Goal: Task Accomplishment & Management: Use online tool/utility

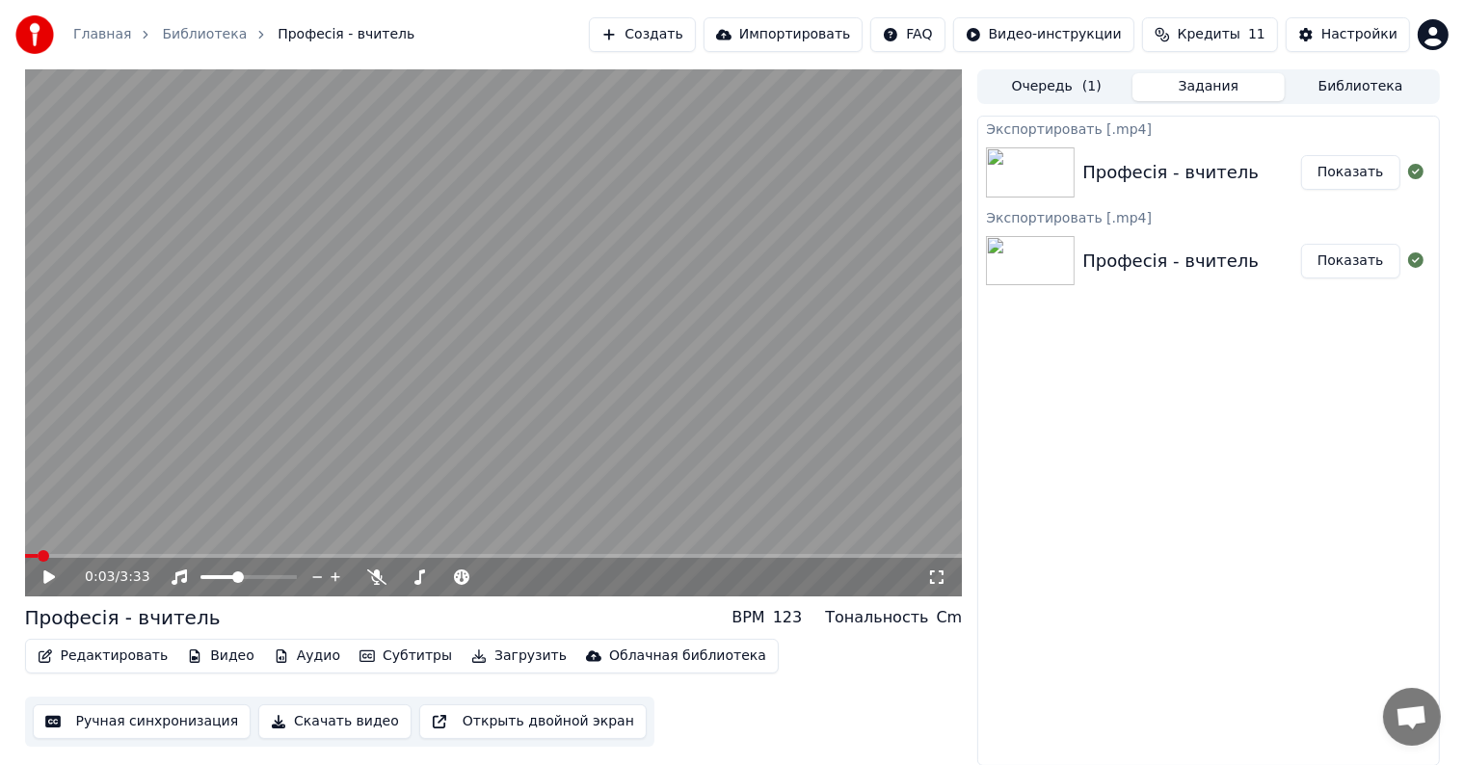
click at [37, 555] on span at bounding box center [31, 556] width 13 height 4
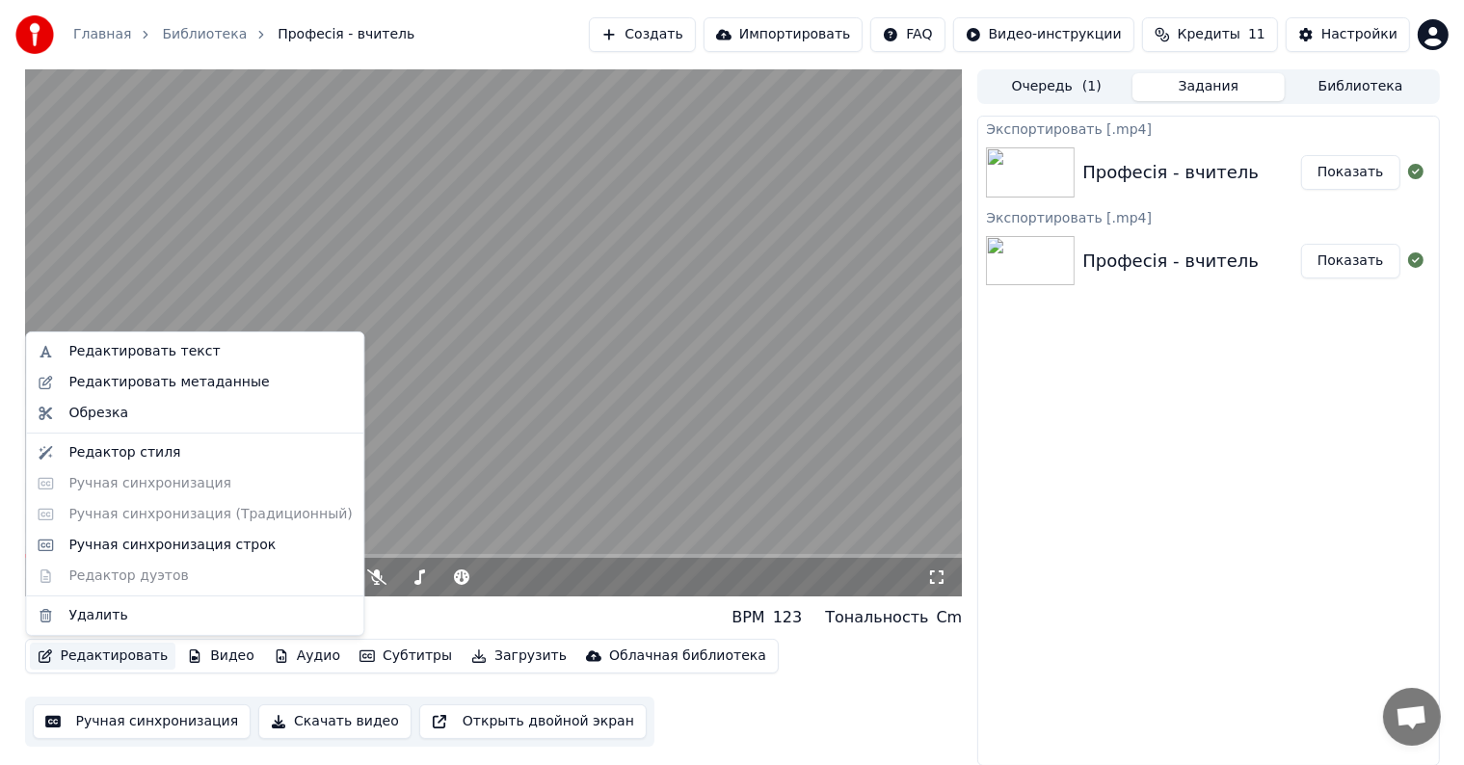
click at [115, 657] on button "Редактировать" at bounding box center [103, 656] width 146 height 27
click at [135, 546] on div "Ручная синхронизация строк" at bounding box center [171, 545] width 207 height 19
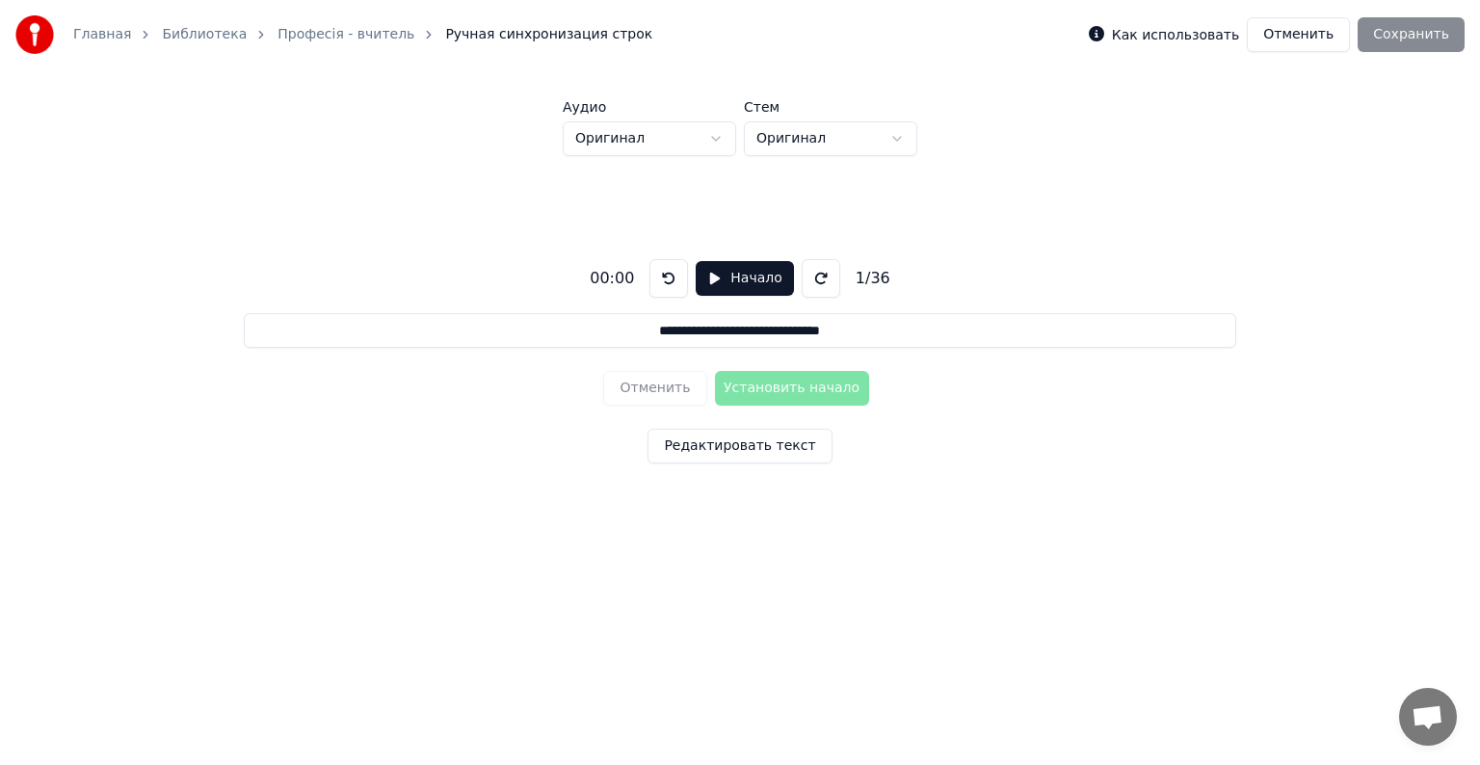
click at [742, 276] on button "Начало" at bounding box center [744, 278] width 97 height 35
click at [757, 385] on button "Установить начало" at bounding box center [792, 388] width 154 height 35
click at [756, 385] on button "Установить конец" at bounding box center [792, 388] width 154 height 35
click at [756, 385] on button "Установить начало" at bounding box center [792, 388] width 154 height 35
click at [756, 385] on button "Установить конец" at bounding box center [792, 388] width 154 height 35
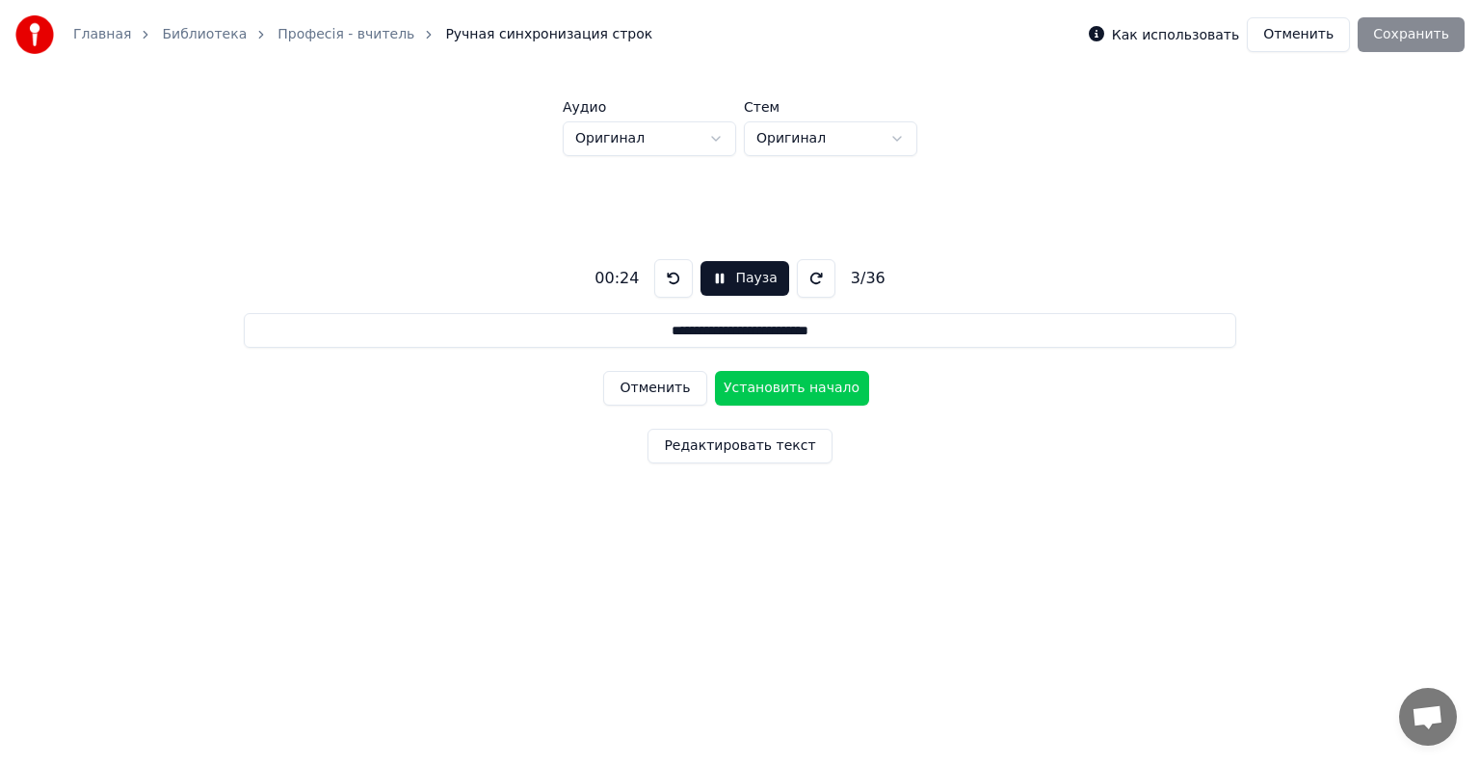
click at [756, 385] on button "Установить начало" at bounding box center [792, 388] width 154 height 35
click at [756, 385] on button "Установить конец" at bounding box center [792, 388] width 154 height 35
click at [756, 385] on button "Установить начало" at bounding box center [792, 388] width 154 height 35
click at [756, 385] on button "Установить конец" at bounding box center [792, 388] width 154 height 35
click at [756, 385] on button "Установить начало" at bounding box center [792, 388] width 154 height 35
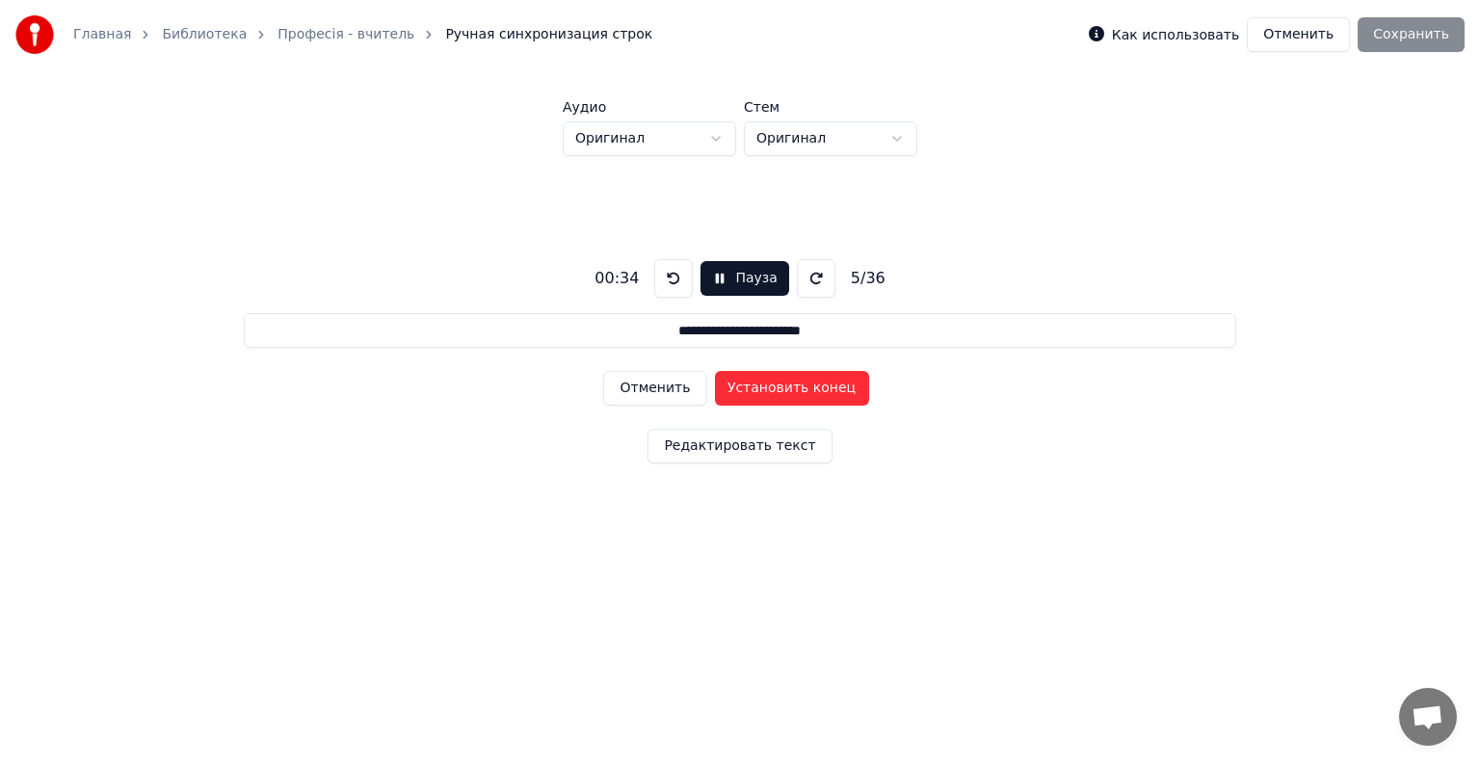
click at [756, 385] on button "Установить конец" at bounding box center [792, 388] width 154 height 35
click at [756, 385] on button "Установить начало" at bounding box center [792, 388] width 154 height 35
click at [756, 385] on button "Установить конец" at bounding box center [792, 388] width 154 height 35
click at [756, 385] on button "Установить начало" at bounding box center [792, 388] width 154 height 35
click at [756, 385] on button "Установить конец" at bounding box center [792, 388] width 154 height 35
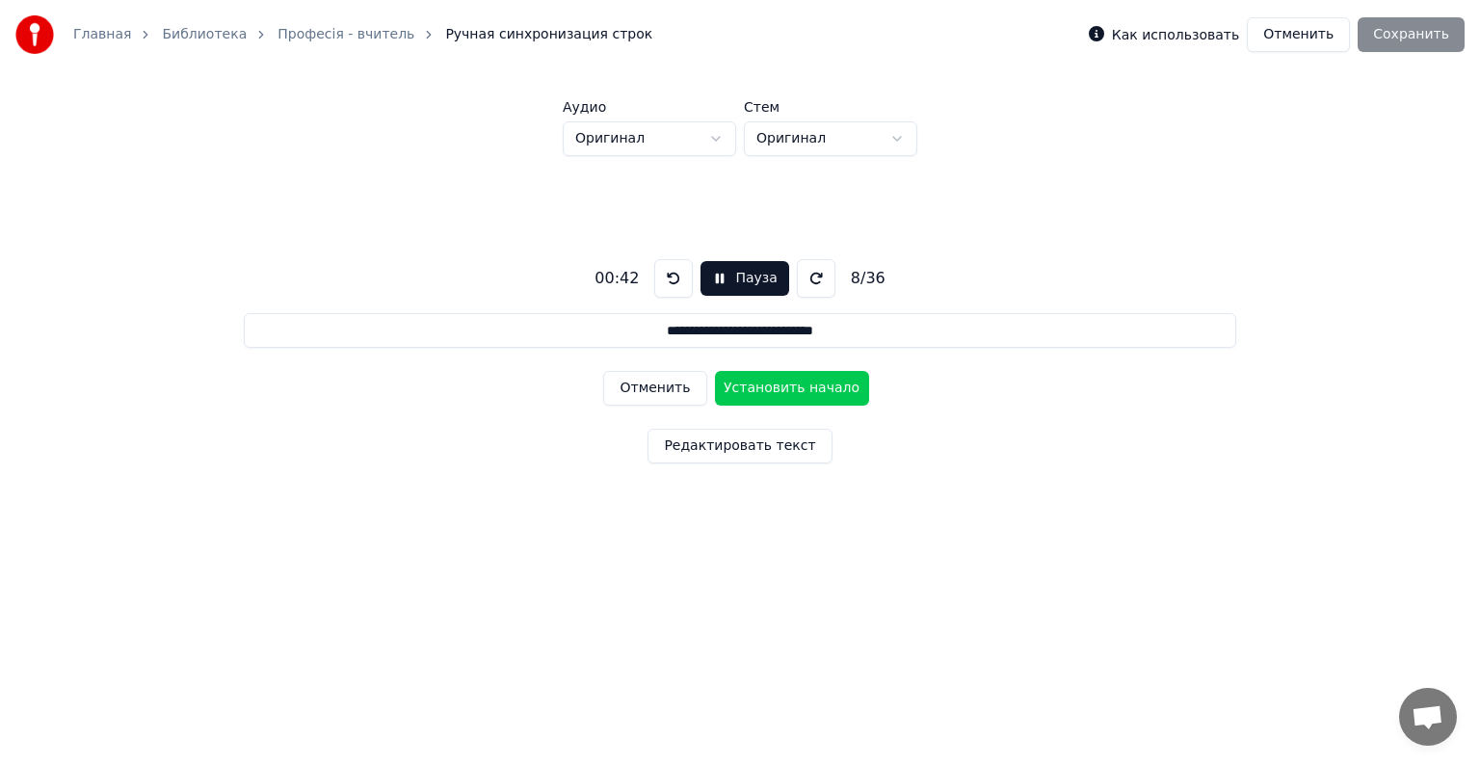
click at [756, 385] on button "Установить начало" at bounding box center [792, 388] width 154 height 35
click at [756, 385] on button "Установить конец" at bounding box center [792, 388] width 154 height 35
click at [756, 385] on button "Установить начало" at bounding box center [792, 388] width 154 height 35
click at [756, 385] on button "Установить конец" at bounding box center [792, 388] width 154 height 35
click at [756, 385] on button "Установить начало" at bounding box center [792, 388] width 154 height 35
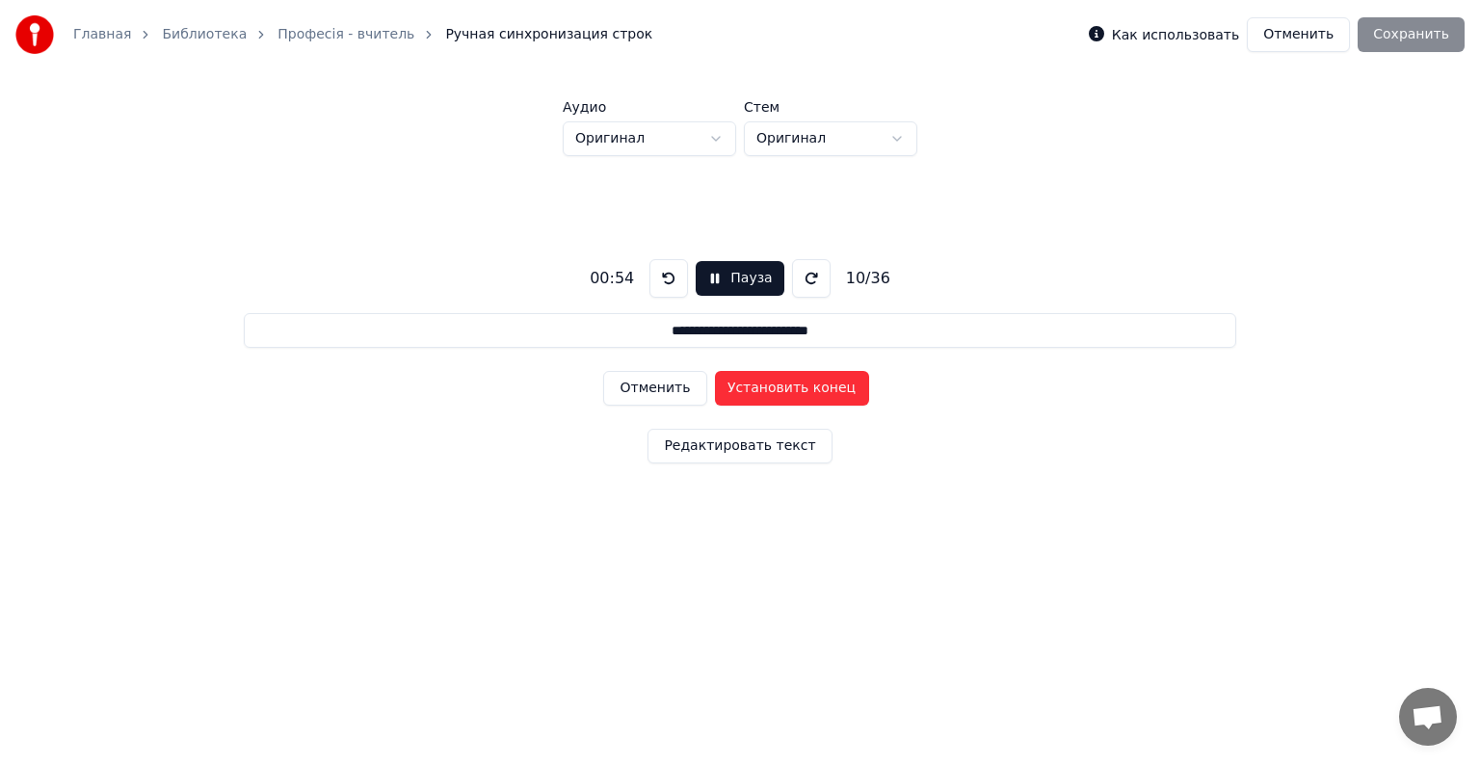
click at [756, 385] on button "Установить конец" at bounding box center [792, 388] width 154 height 35
click at [756, 385] on button "Установить начало" at bounding box center [792, 388] width 154 height 35
click at [756, 385] on button "Установить конец" at bounding box center [792, 388] width 154 height 35
click at [756, 385] on button "Установить начало" at bounding box center [792, 388] width 154 height 35
click at [756, 385] on button "Установить конец" at bounding box center [792, 388] width 154 height 35
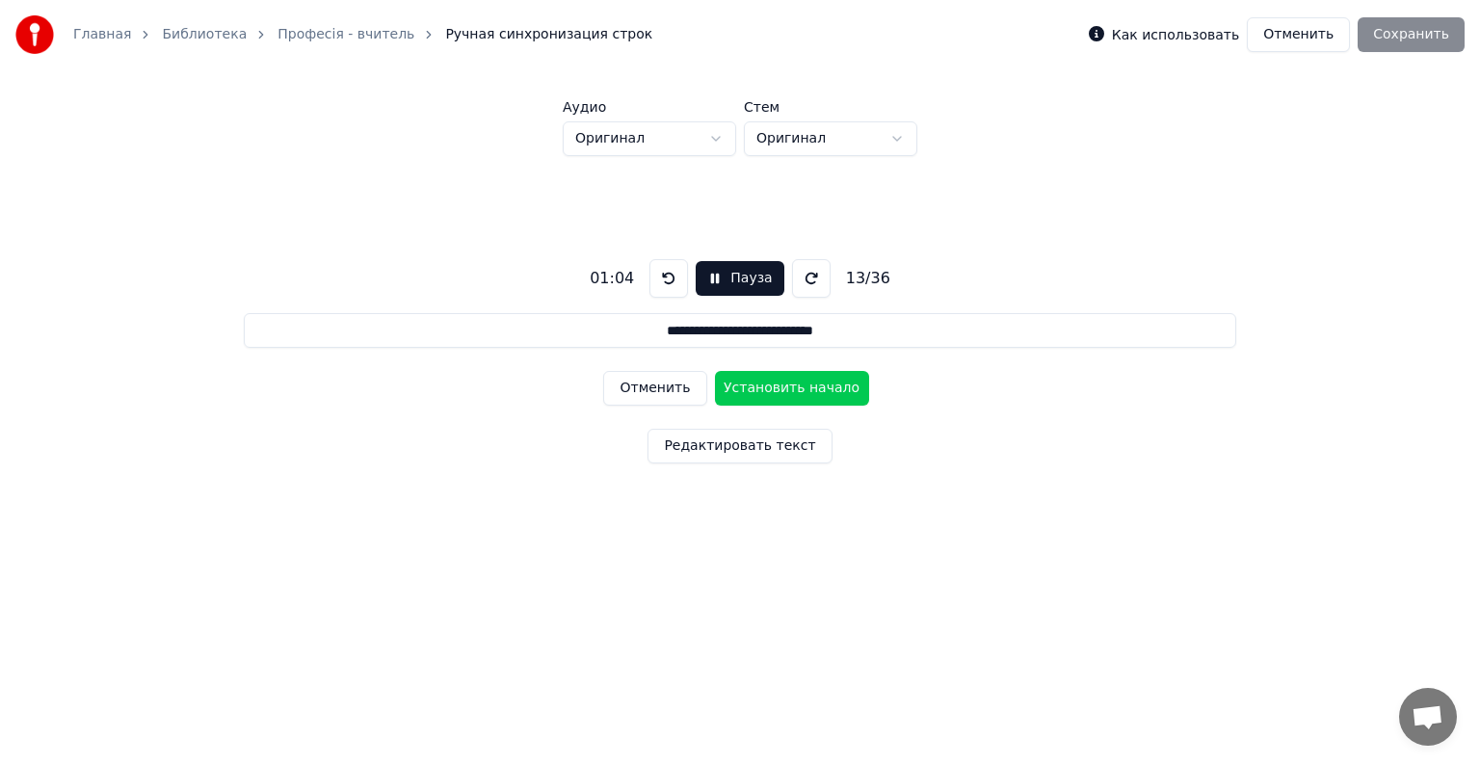
click at [756, 385] on button "Установить начало" at bounding box center [792, 388] width 154 height 35
click at [756, 385] on button "Установить конец" at bounding box center [792, 388] width 154 height 35
click at [756, 385] on button "Установить начало" at bounding box center [792, 388] width 154 height 35
click at [756, 385] on button "Установить конец" at bounding box center [792, 388] width 154 height 35
click at [756, 385] on button "Установить начало" at bounding box center [792, 388] width 154 height 35
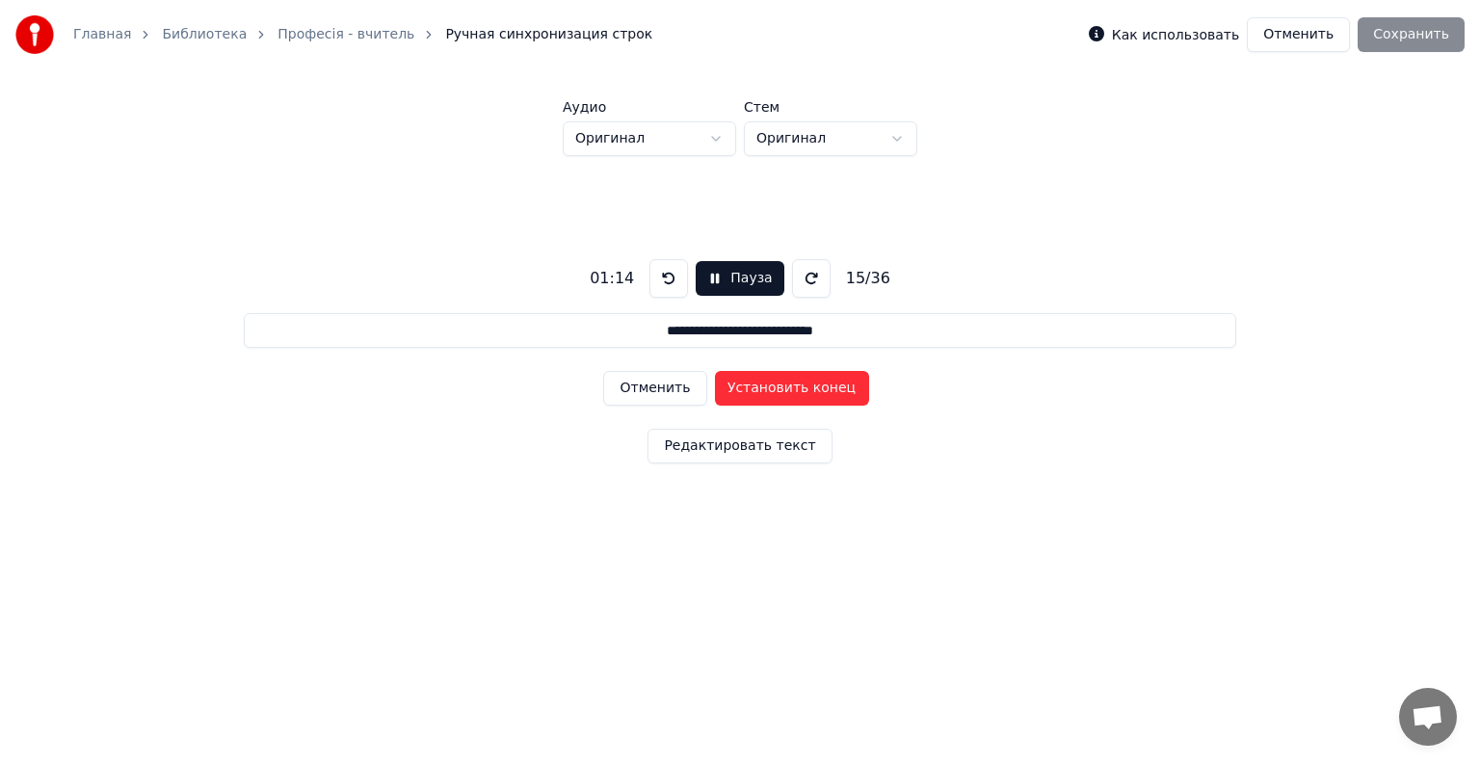
click at [756, 385] on button "Установить конец" at bounding box center [792, 388] width 154 height 35
click at [756, 385] on button "Установить начало" at bounding box center [792, 388] width 154 height 35
click at [756, 385] on button "Установить конец" at bounding box center [792, 388] width 154 height 35
click at [756, 385] on button "Установить начало" at bounding box center [792, 388] width 154 height 35
click at [755, 380] on button "Установить конец" at bounding box center [792, 388] width 154 height 35
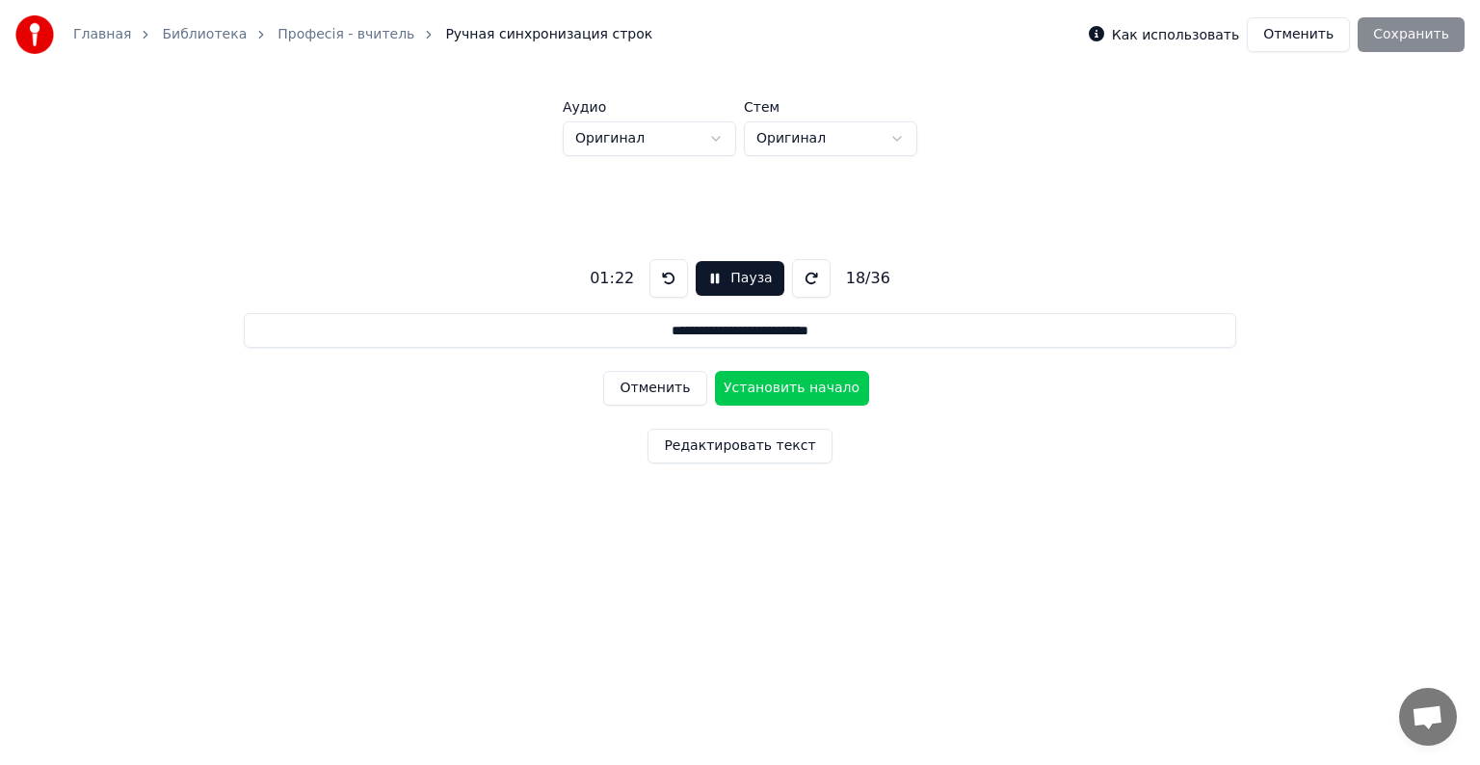
click at [755, 380] on button "Установить начало" at bounding box center [792, 388] width 154 height 35
click at [755, 380] on button "Установить конец" at bounding box center [792, 388] width 154 height 35
click at [755, 380] on button "Установить начало" at bounding box center [792, 388] width 154 height 35
click at [755, 380] on button "Установить конец" at bounding box center [792, 388] width 154 height 35
click at [755, 380] on button "Установить начало" at bounding box center [792, 388] width 154 height 35
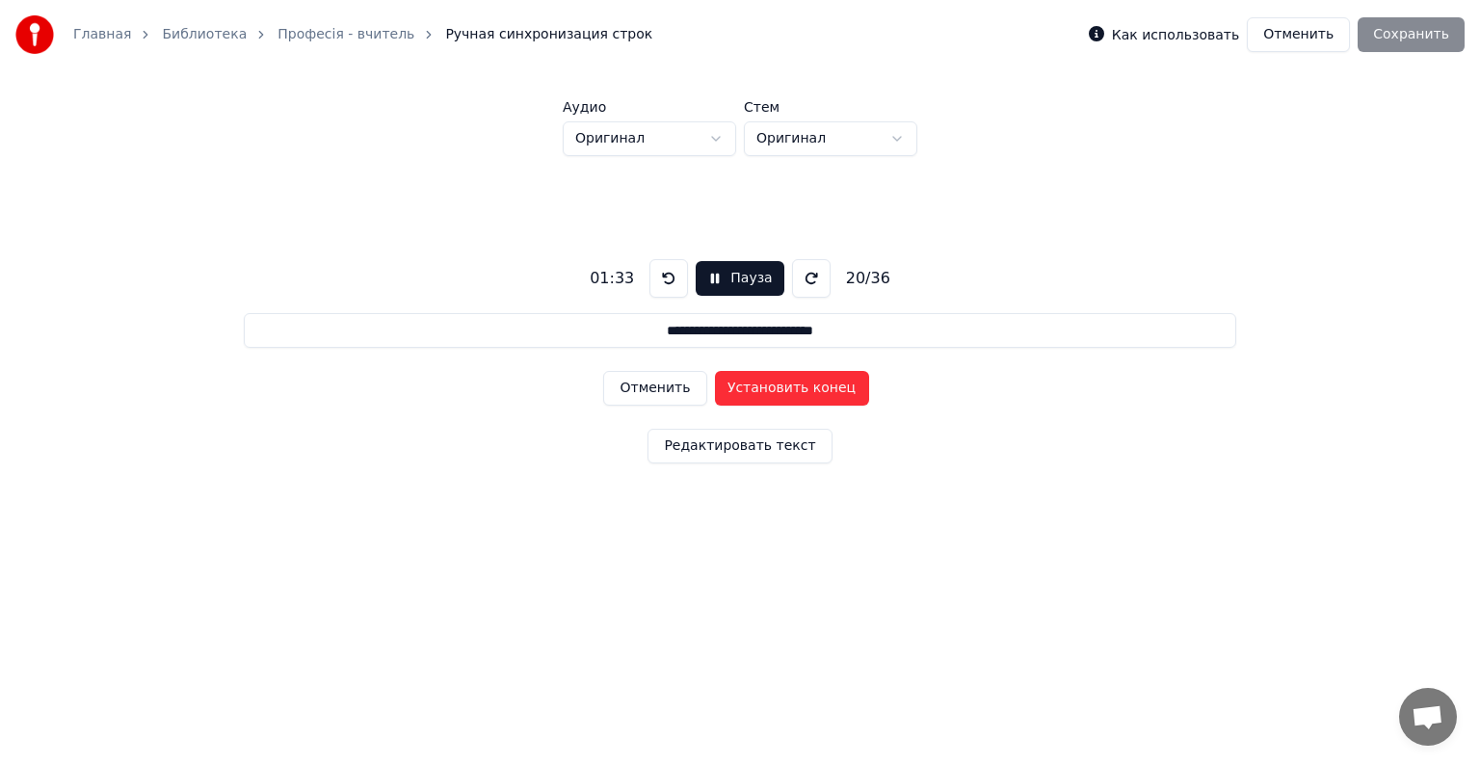
click at [755, 380] on button "Установить конец" at bounding box center [792, 388] width 154 height 35
click at [755, 380] on button "Установить начало" at bounding box center [792, 388] width 154 height 35
click at [755, 380] on button "Установить конец" at bounding box center [792, 388] width 154 height 35
click at [755, 380] on button "Установить начало" at bounding box center [792, 388] width 154 height 35
click at [755, 380] on button "Установить конец" at bounding box center [792, 388] width 154 height 35
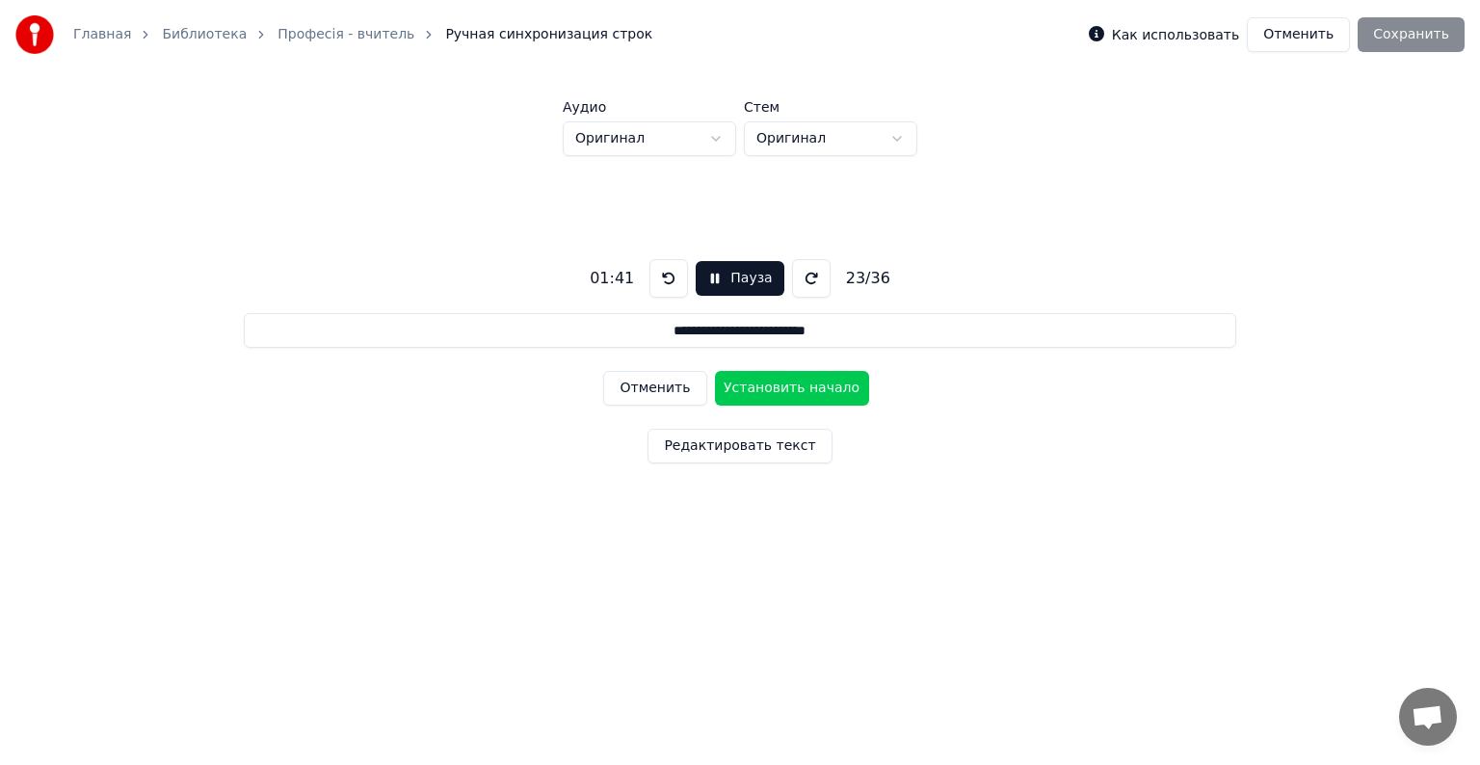
click at [755, 380] on button "Установить начало" at bounding box center [792, 388] width 154 height 35
click at [755, 380] on button "Установить конец" at bounding box center [792, 388] width 154 height 35
click at [755, 380] on button "Установить начало" at bounding box center [792, 388] width 154 height 35
click at [755, 380] on button "Установить конец" at bounding box center [792, 388] width 154 height 35
click at [755, 380] on button "Установить начало" at bounding box center [792, 388] width 154 height 35
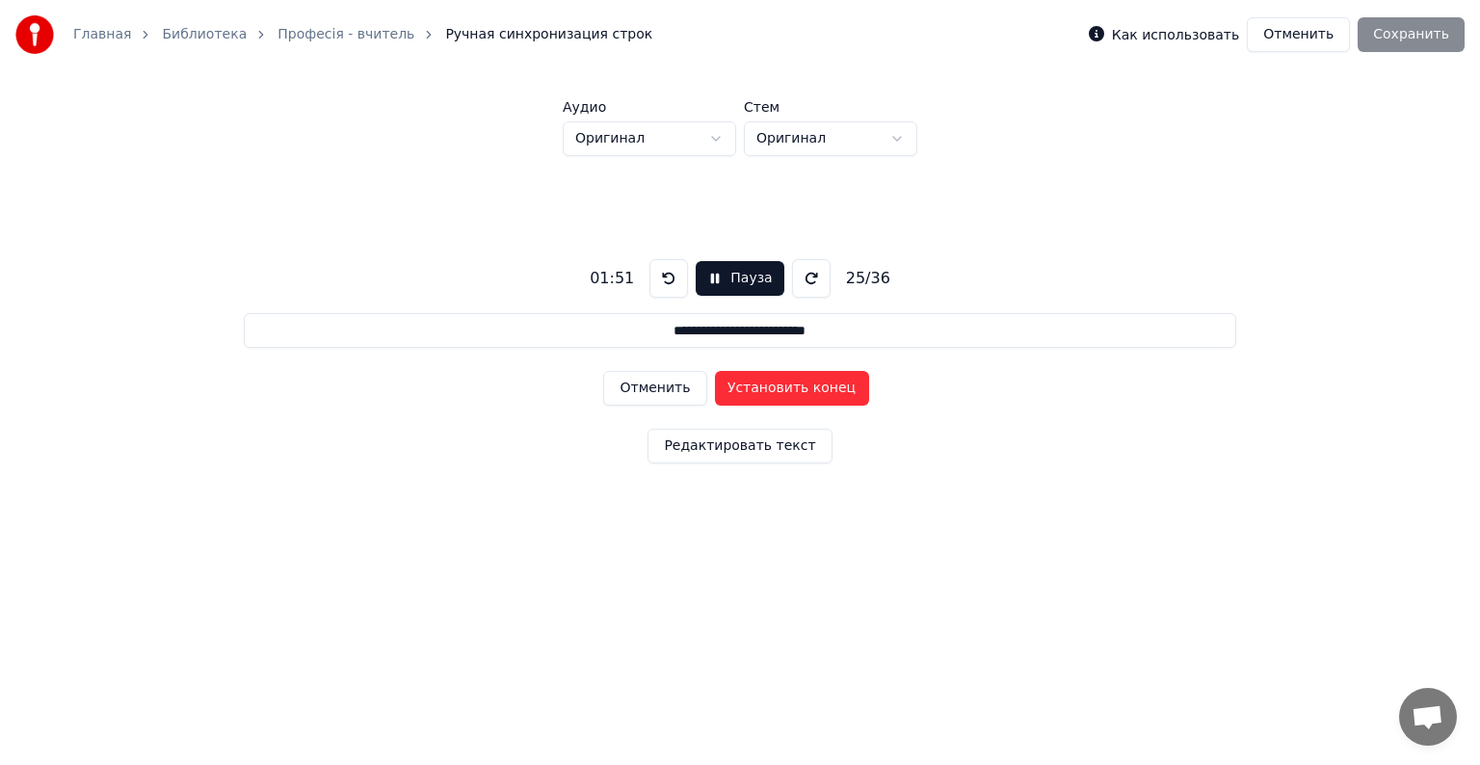
click at [755, 380] on button "Установить конец" at bounding box center [792, 388] width 154 height 35
click at [755, 380] on button "Установить начало" at bounding box center [792, 388] width 154 height 35
click at [755, 380] on button "Установить конец" at bounding box center [792, 388] width 154 height 35
click at [755, 380] on button "Установить начало" at bounding box center [792, 388] width 154 height 35
click at [755, 380] on button "Установить конец" at bounding box center [792, 388] width 154 height 35
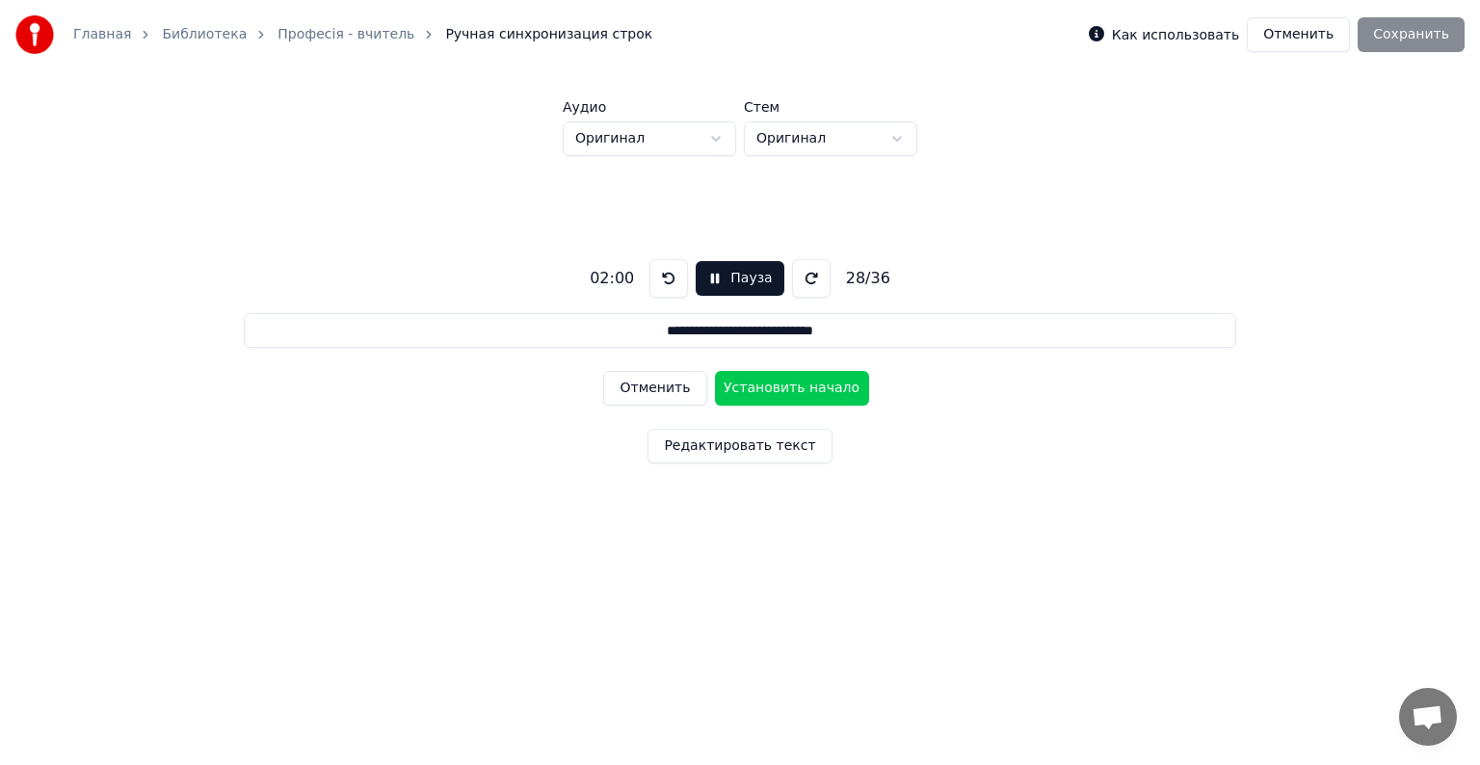
click at [755, 380] on button "Установить начало" at bounding box center [792, 388] width 154 height 35
click at [755, 380] on button "Установить конец" at bounding box center [792, 388] width 154 height 35
click at [755, 380] on button "Установить начало" at bounding box center [792, 388] width 154 height 35
click at [755, 380] on button "Установить конец" at bounding box center [792, 388] width 154 height 35
click at [755, 380] on button "Установить начало" at bounding box center [792, 388] width 154 height 35
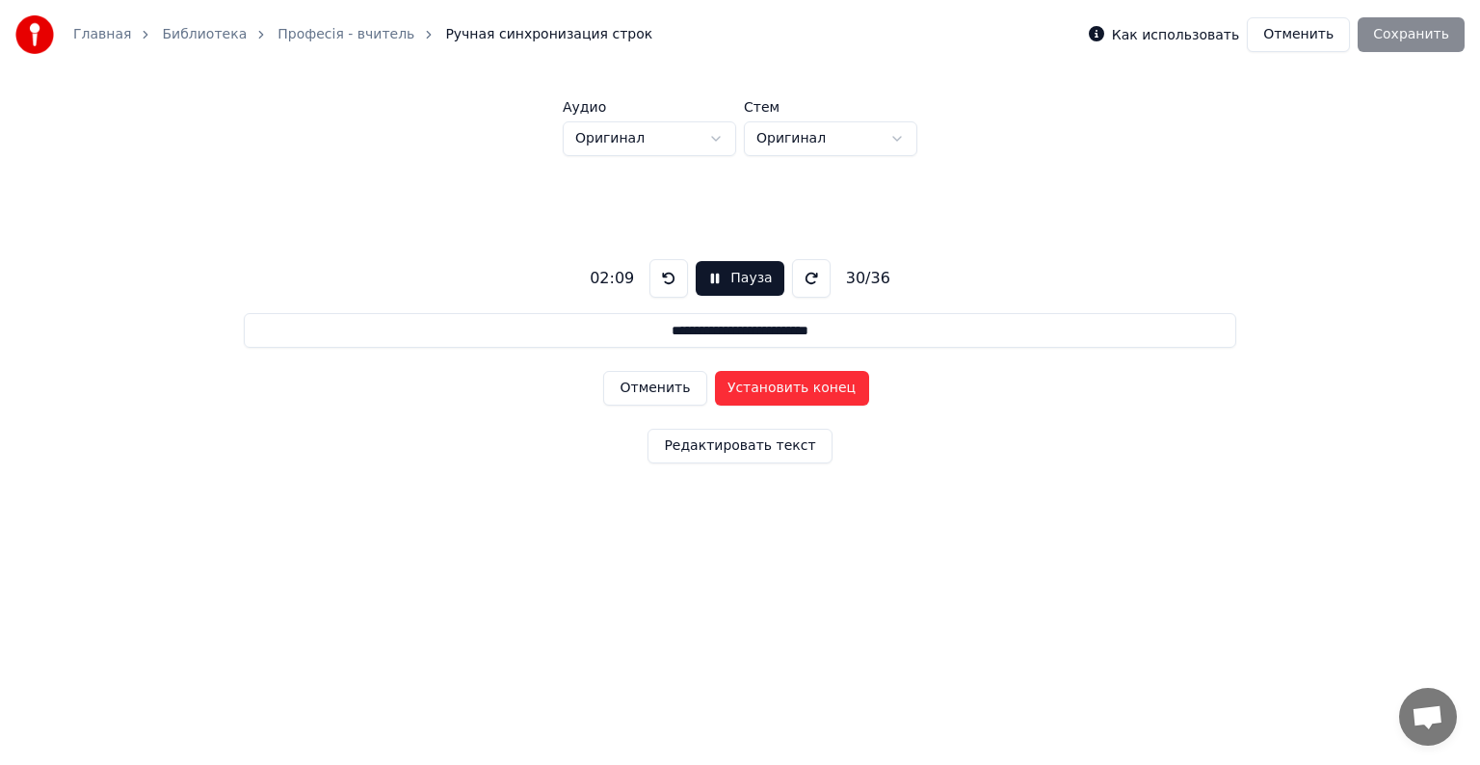
click at [755, 380] on button "Установить конец" at bounding box center [792, 388] width 154 height 35
click at [755, 380] on button "Установить начало" at bounding box center [792, 388] width 154 height 35
click at [755, 380] on button "Установить конец" at bounding box center [792, 388] width 154 height 35
click at [755, 380] on button "Установить начало" at bounding box center [792, 388] width 154 height 35
click at [755, 380] on button "Установить конец" at bounding box center [792, 388] width 154 height 35
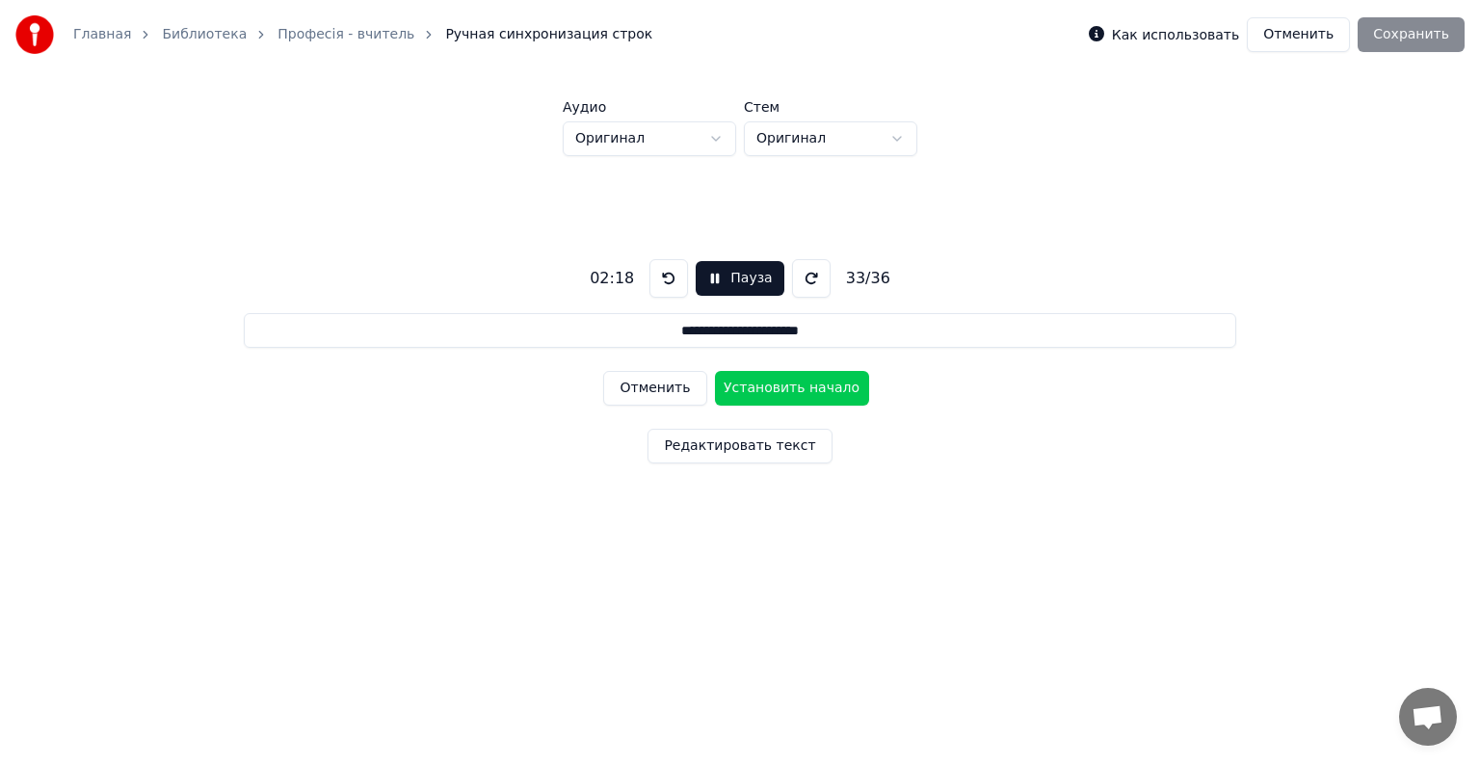
click at [755, 380] on button "Установить начало" at bounding box center [792, 388] width 154 height 35
click at [755, 380] on button "Установить конец" at bounding box center [792, 388] width 154 height 35
click at [755, 380] on button "Установить начало" at bounding box center [792, 388] width 154 height 35
click at [755, 380] on button "Установить конец" at bounding box center [792, 388] width 154 height 35
click at [755, 380] on button "Установить начало" at bounding box center [792, 388] width 154 height 35
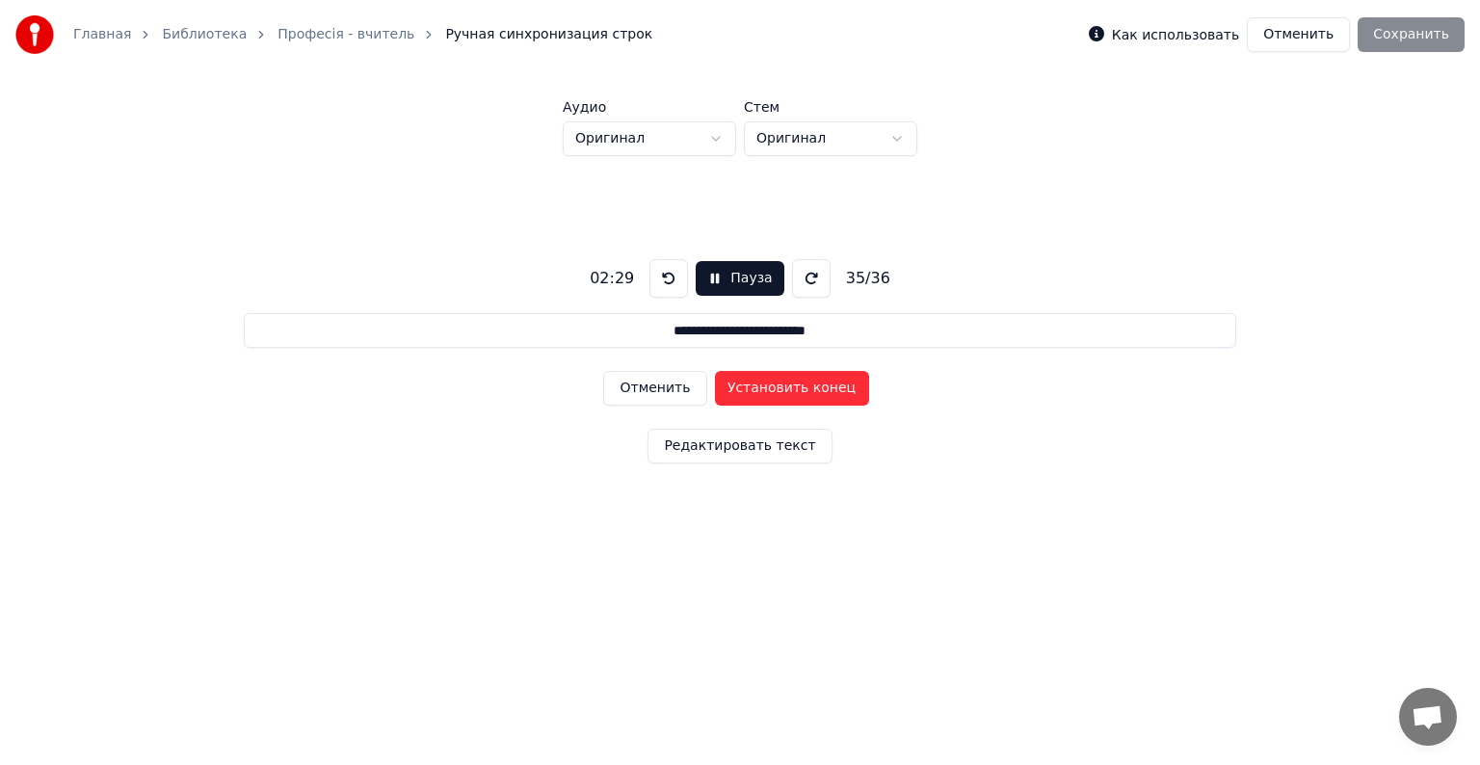
click at [755, 380] on button "Установить конец" at bounding box center [792, 388] width 154 height 35
type input "**********"
click at [755, 380] on button "Установить начало" at bounding box center [792, 388] width 154 height 35
click at [755, 380] on button "Установить конец" at bounding box center [792, 388] width 154 height 35
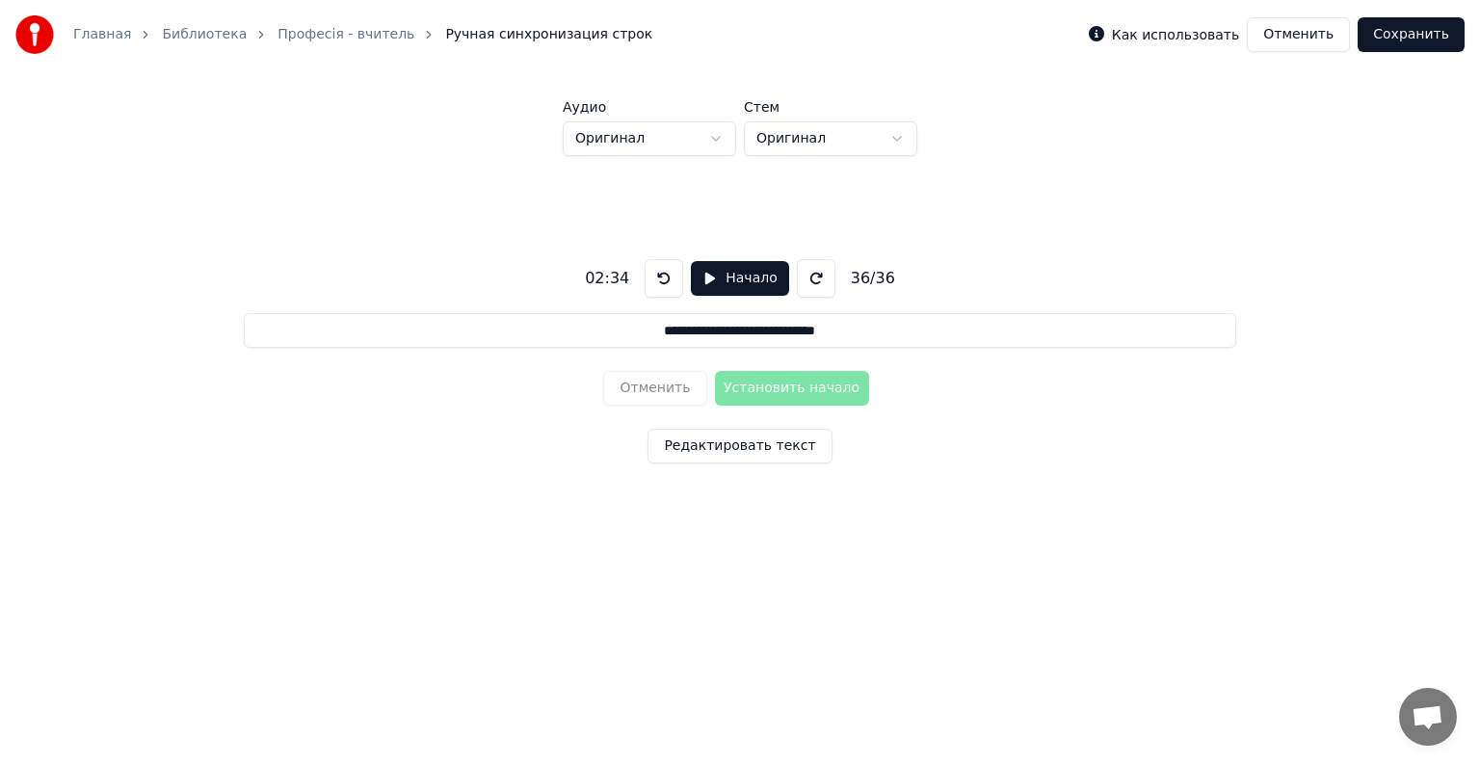
click at [710, 449] on button "Редактировать текст" at bounding box center [740, 446] width 184 height 35
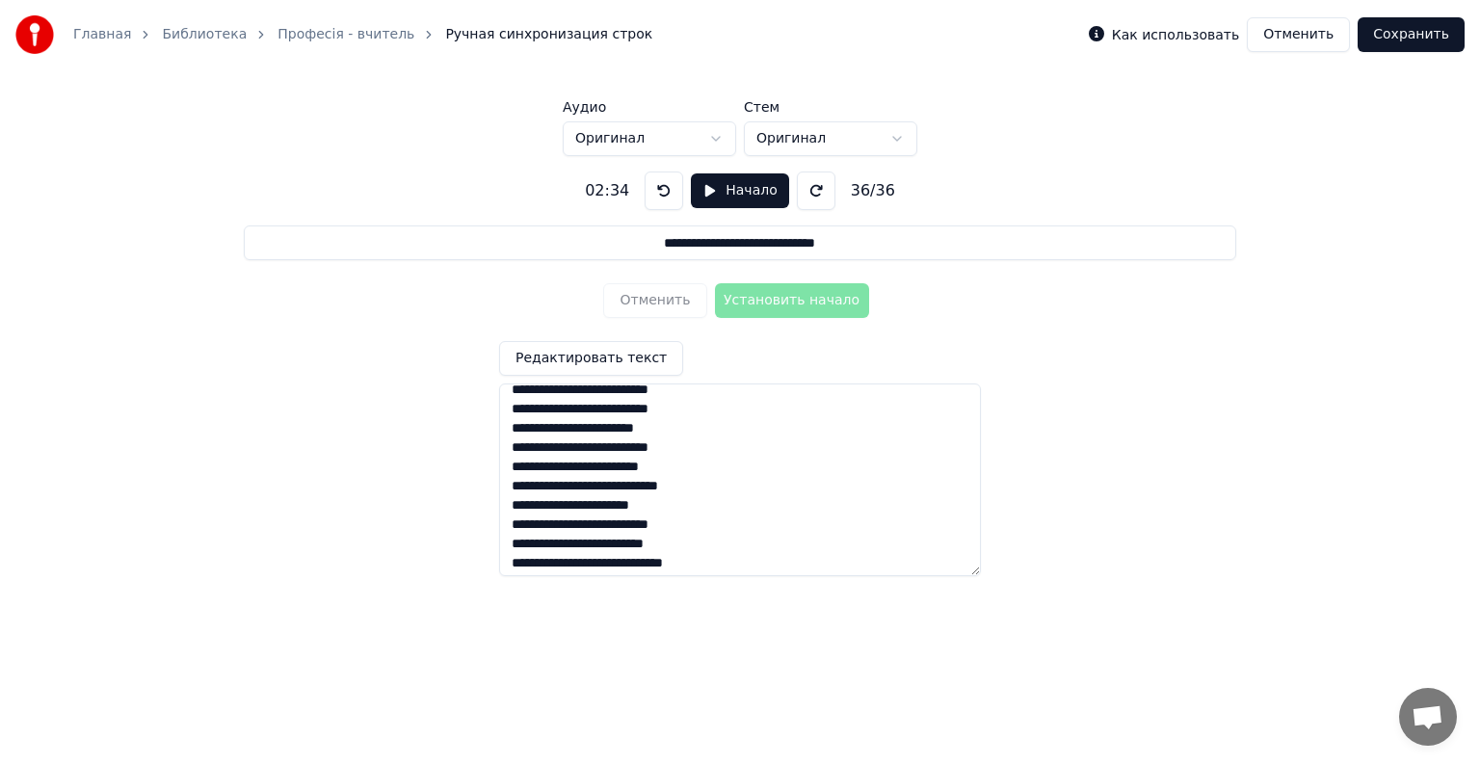
scroll to position [96, 0]
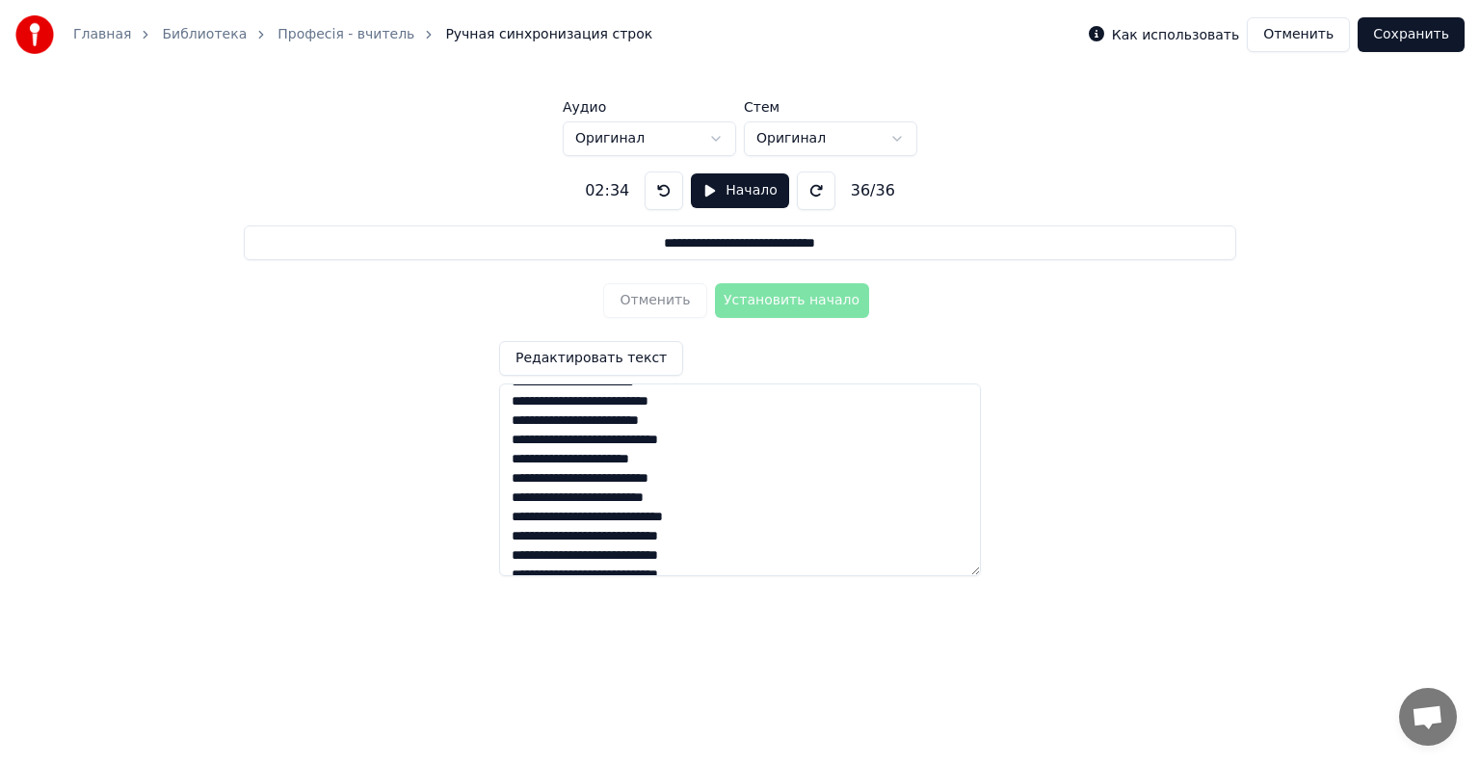
drag, startPoint x: 514, startPoint y: 402, endPoint x: 730, endPoint y: 518, distance: 245.4
click at [730, 518] on textarea at bounding box center [740, 480] width 482 height 193
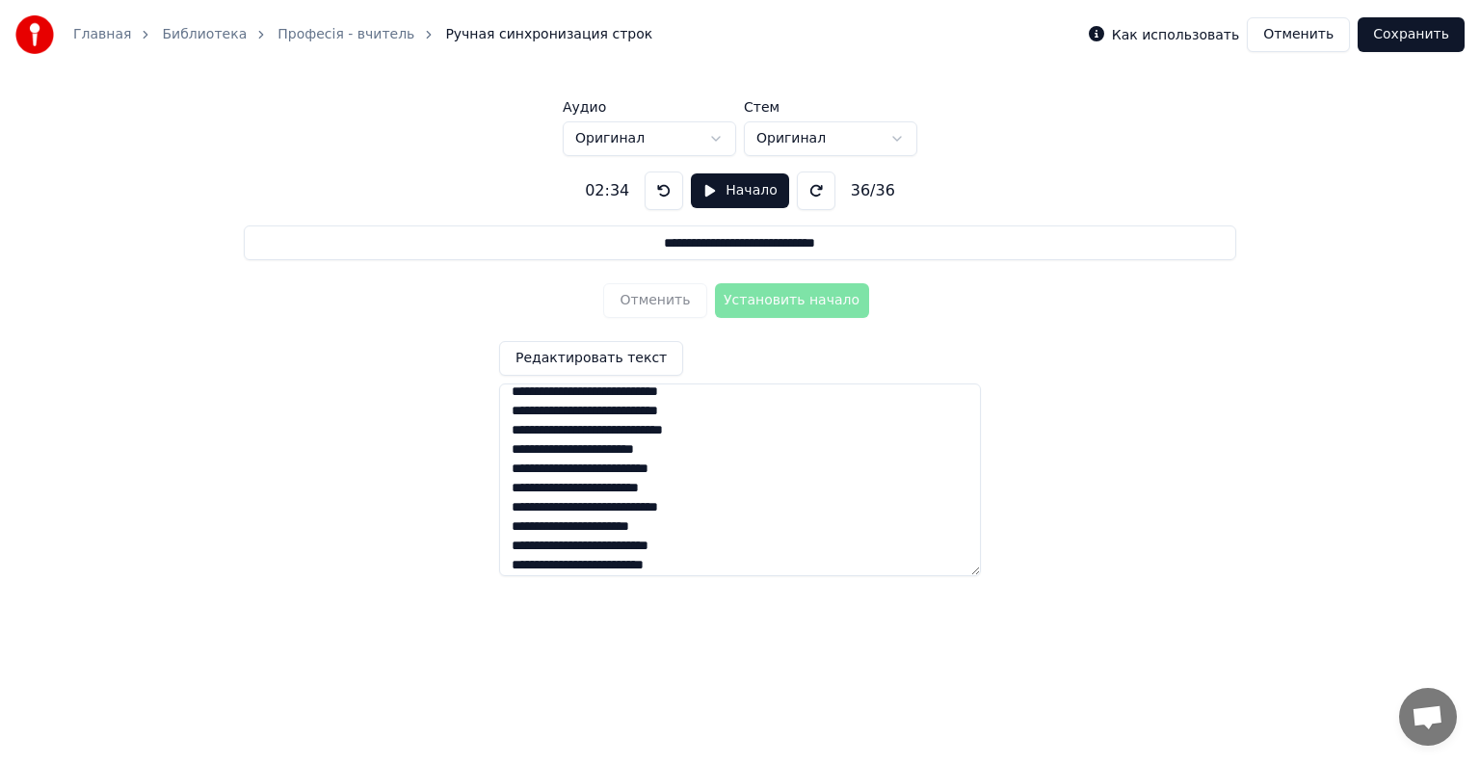
scroll to position [517, 0]
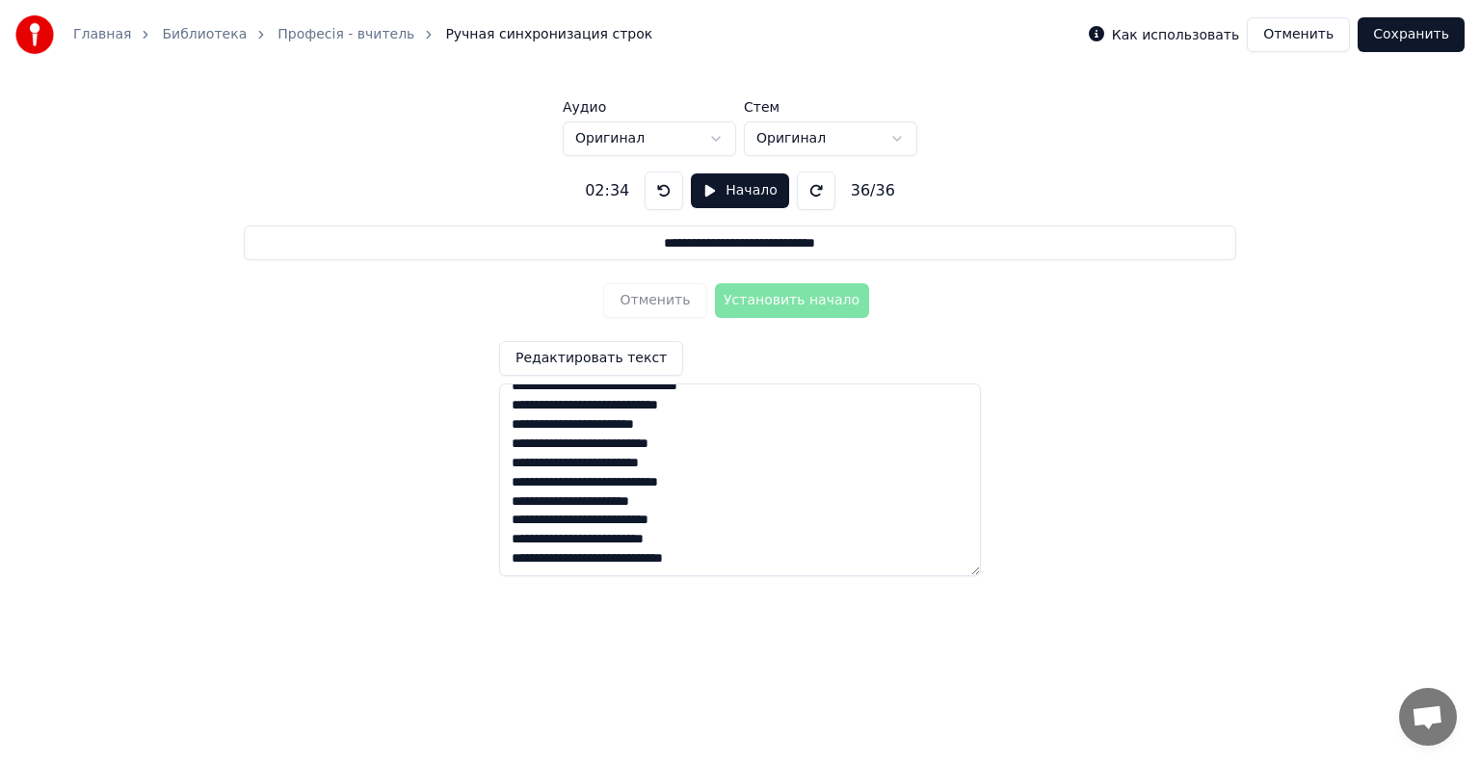
click at [741, 554] on textarea at bounding box center [740, 480] width 482 height 193
paste textarea "**********"
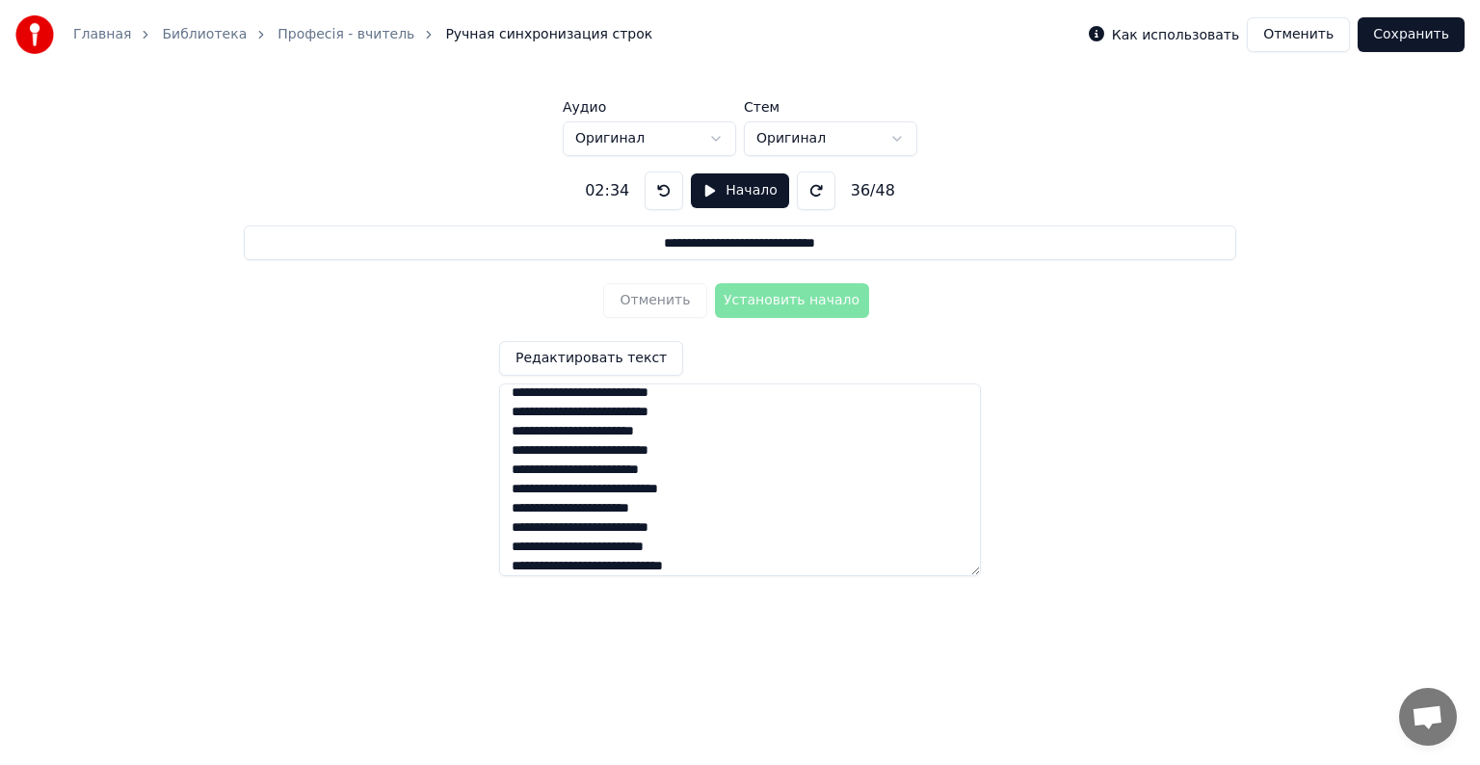
scroll to position [748, 0]
drag, startPoint x: 509, startPoint y: 547, endPoint x: 713, endPoint y: 575, distance: 206.2
click at [713, 575] on textarea at bounding box center [740, 480] width 482 height 193
click at [729, 562] on textarea at bounding box center [740, 480] width 482 height 193
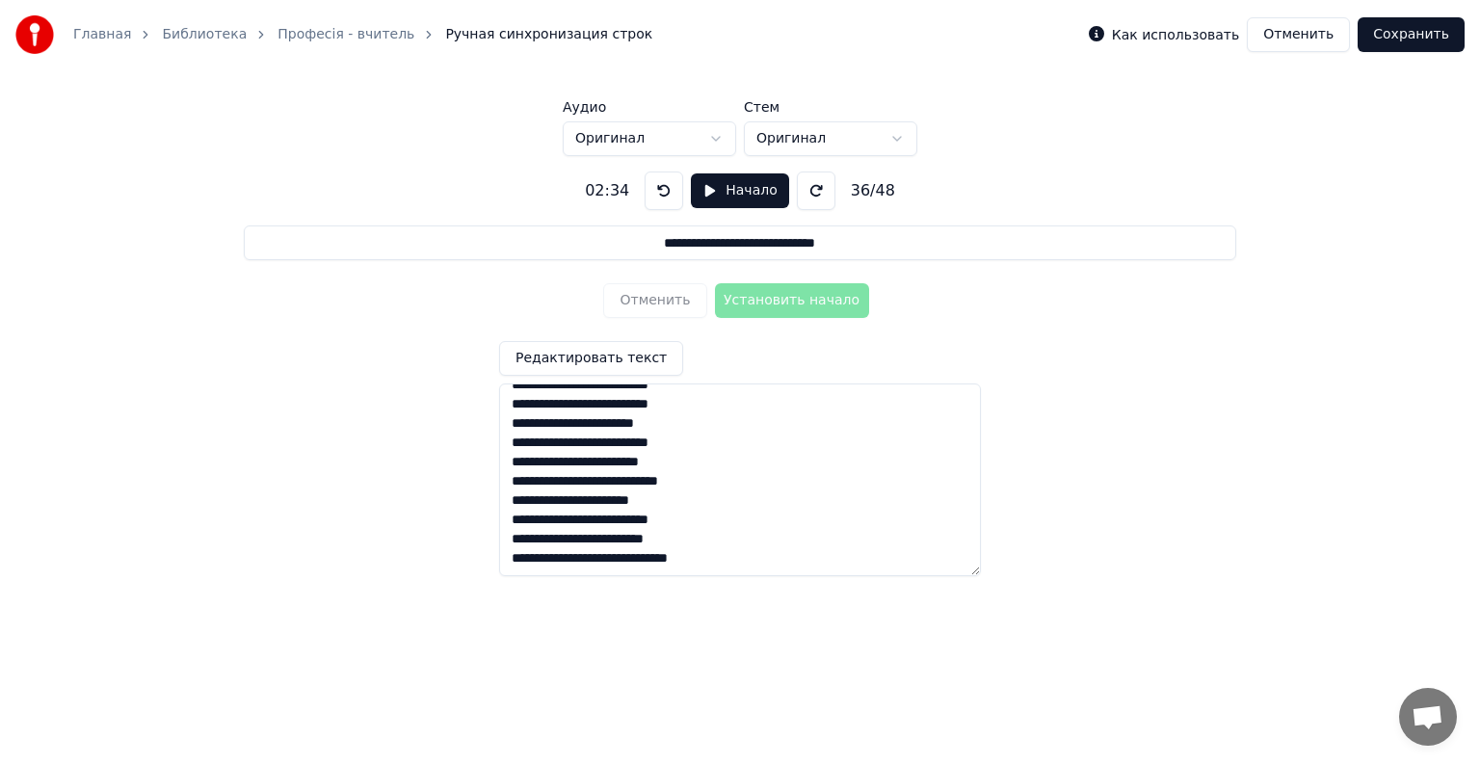
scroll to position [759, 0]
paste textarea "**********"
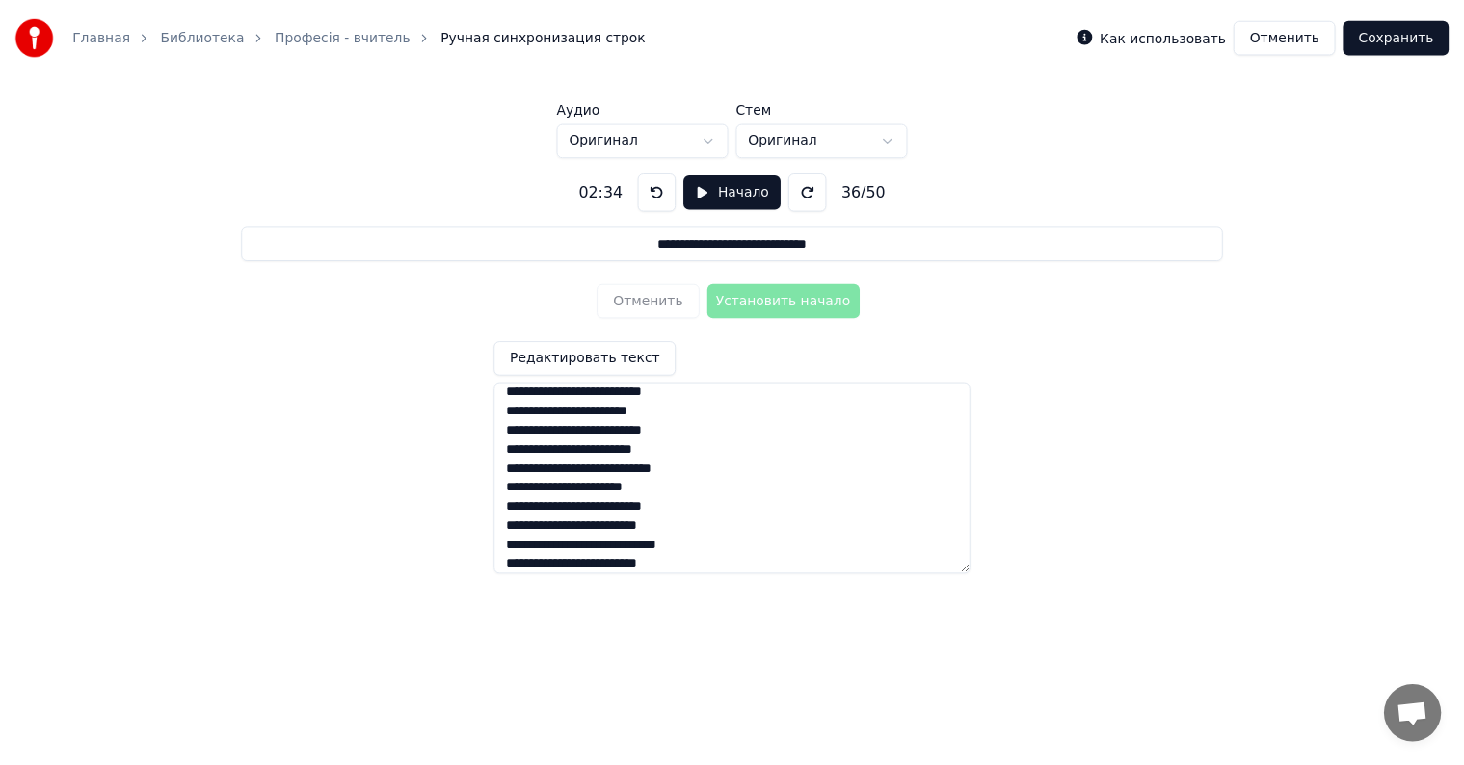
scroll to position [779, 0]
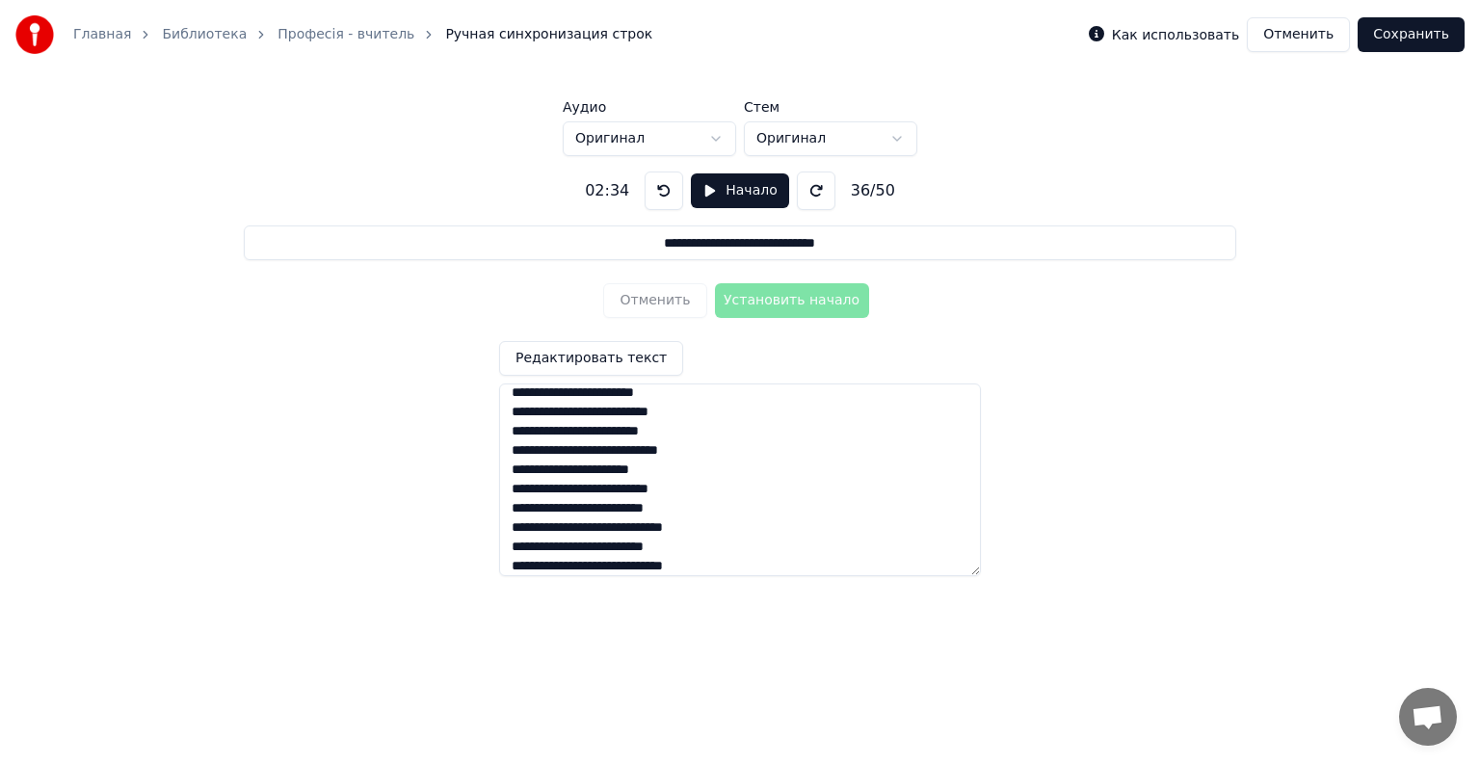
type textarea "**********"
click at [704, 191] on button "Начало" at bounding box center [739, 190] width 97 height 35
click at [656, 185] on button at bounding box center [669, 191] width 39 height 39
click at [659, 185] on button at bounding box center [669, 191] width 39 height 39
click at [664, 195] on button at bounding box center [669, 191] width 39 height 39
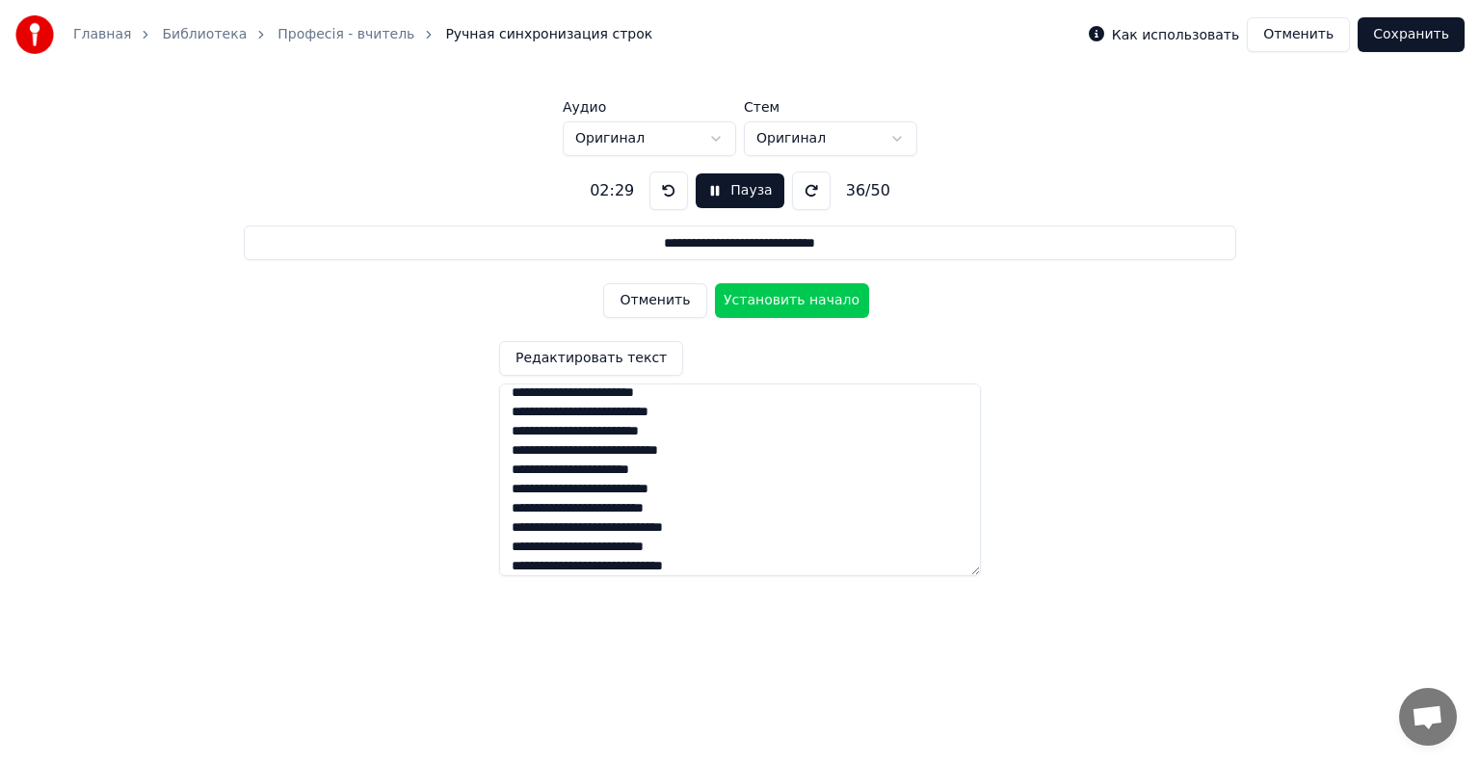
click at [746, 300] on button "Установить начало" at bounding box center [792, 300] width 154 height 35
click at [746, 300] on button "Установить конец" at bounding box center [792, 300] width 154 height 35
click at [746, 300] on button "Установить начало" at bounding box center [792, 300] width 154 height 35
click at [746, 300] on button "Установить конец" at bounding box center [792, 300] width 154 height 35
click at [746, 300] on button "Установить начало" at bounding box center [792, 300] width 154 height 35
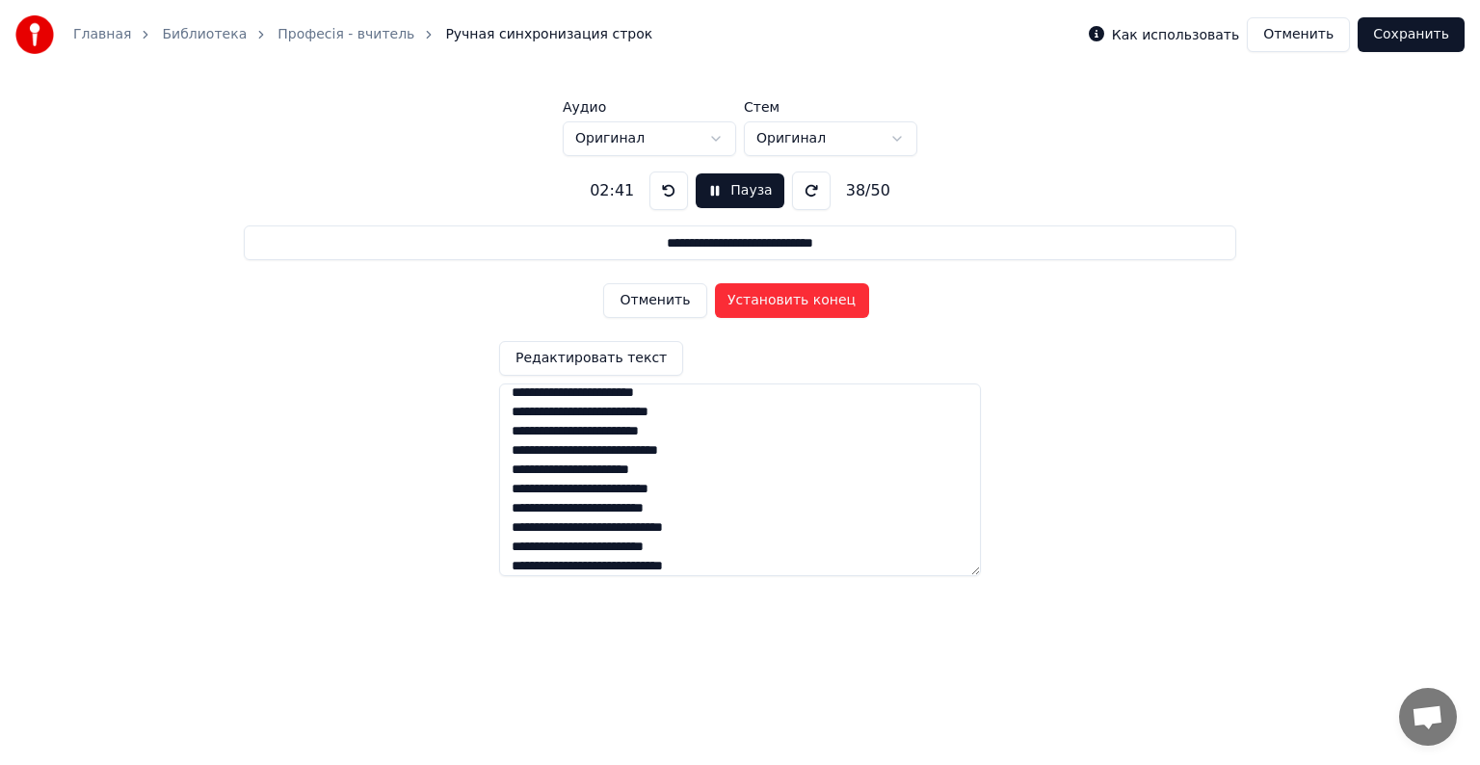
click at [746, 300] on button "Установить конец" at bounding box center [792, 300] width 154 height 35
click at [746, 300] on button "Установить начало" at bounding box center [792, 300] width 154 height 35
click at [746, 300] on button "Установить конец" at bounding box center [792, 300] width 154 height 35
click at [746, 300] on button "Установить начало" at bounding box center [792, 300] width 154 height 35
click at [746, 300] on button "Установить конец" at bounding box center [792, 300] width 154 height 35
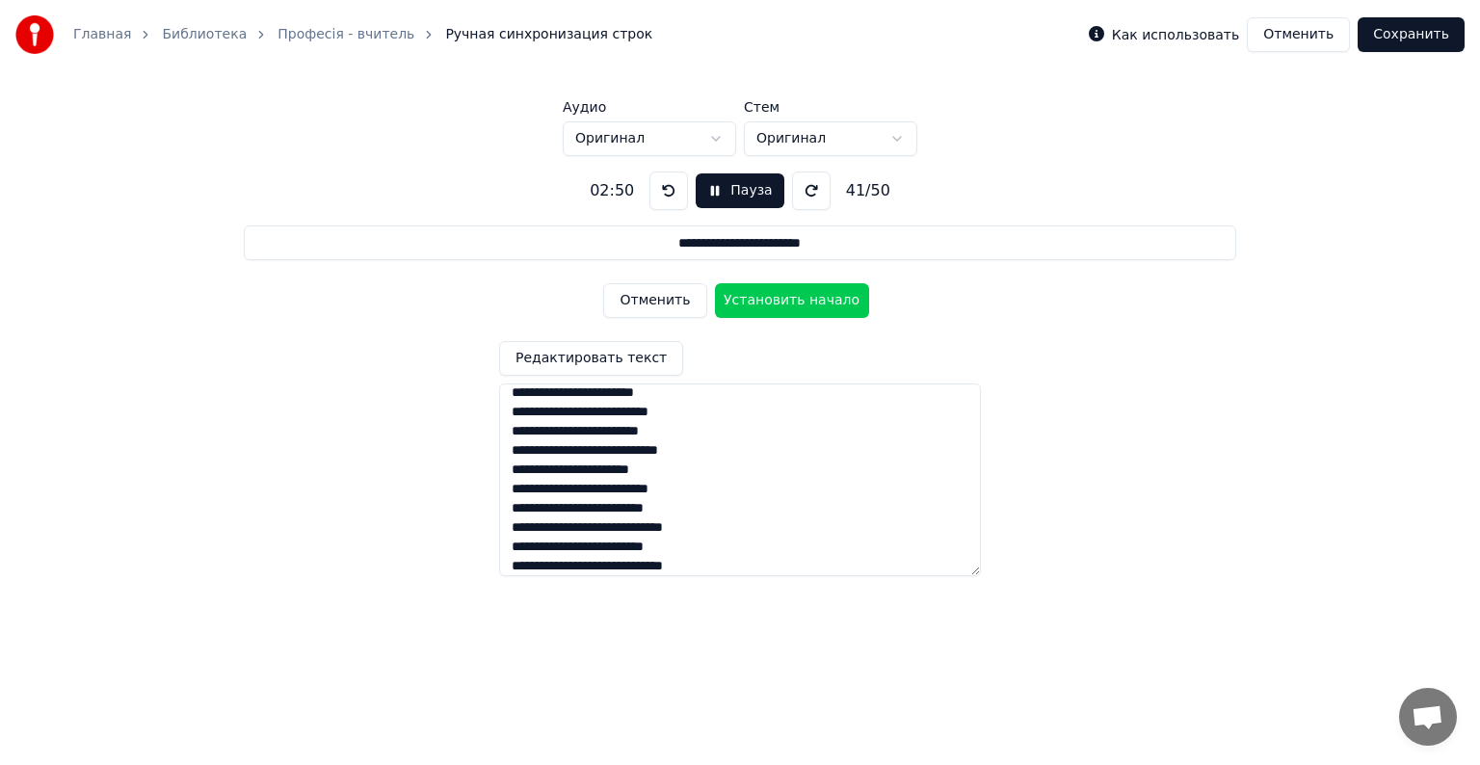
click at [746, 300] on button "Установить начало" at bounding box center [792, 300] width 154 height 35
click at [746, 300] on button "Установить конец" at bounding box center [792, 300] width 154 height 35
click at [746, 300] on button "Установить начало" at bounding box center [792, 300] width 154 height 35
click at [746, 300] on button "Установить конец" at bounding box center [792, 300] width 154 height 35
click at [746, 300] on button "Установить начало" at bounding box center [792, 300] width 154 height 35
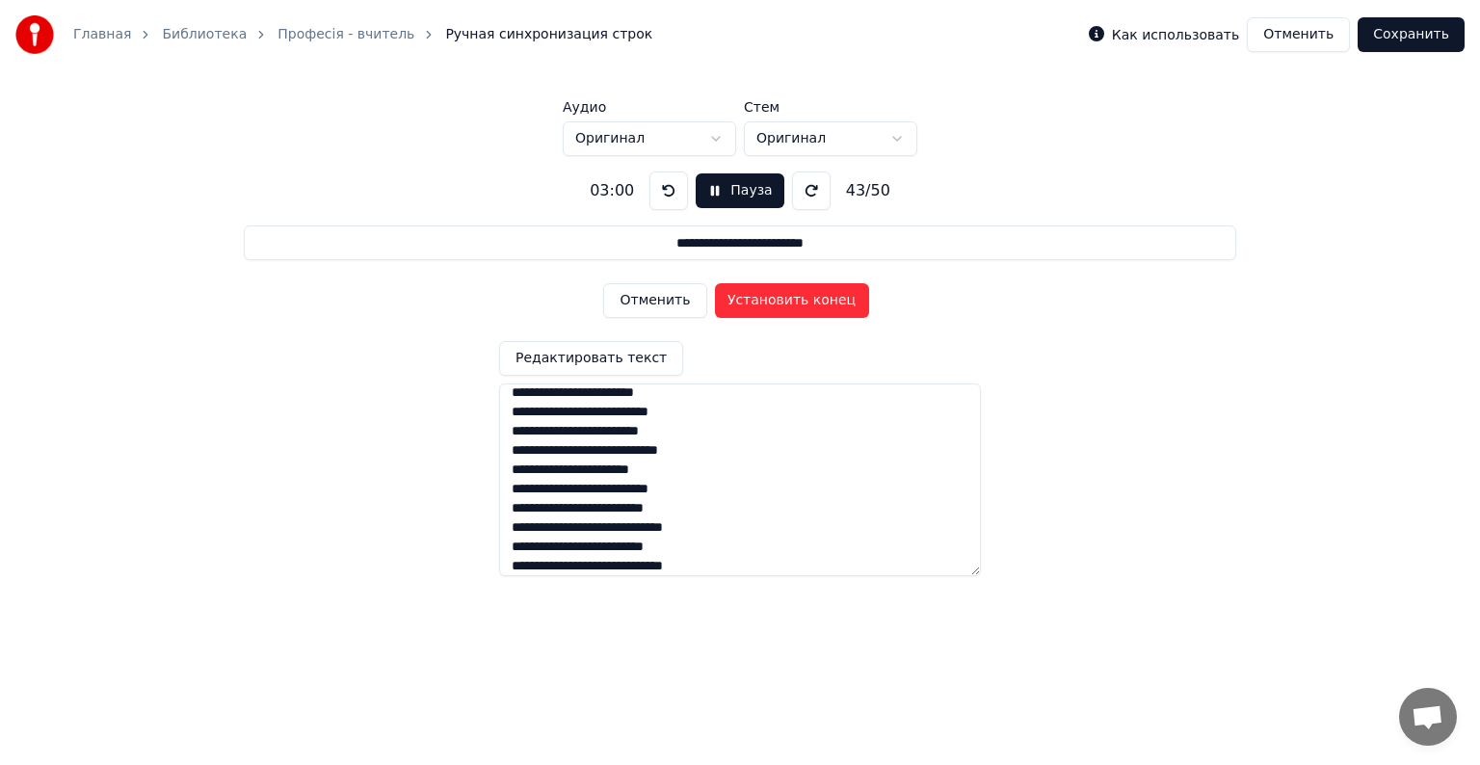
click at [746, 300] on button "Установить конец" at bounding box center [792, 300] width 154 height 35
click at [746, 300] on button "Установить начало" at bounding box center [792, 300] width 154 height 35
click at [746, 300] on button "Установить конец" at bounding box center [792, 300] width 154 height 35
click at [746, 300] on button "Установить начало" at bounding box center [792, 300] width 154 height 35
click at [746, 300] on button "Установить конец" at bounding box center [792, 300] width 154 height 35
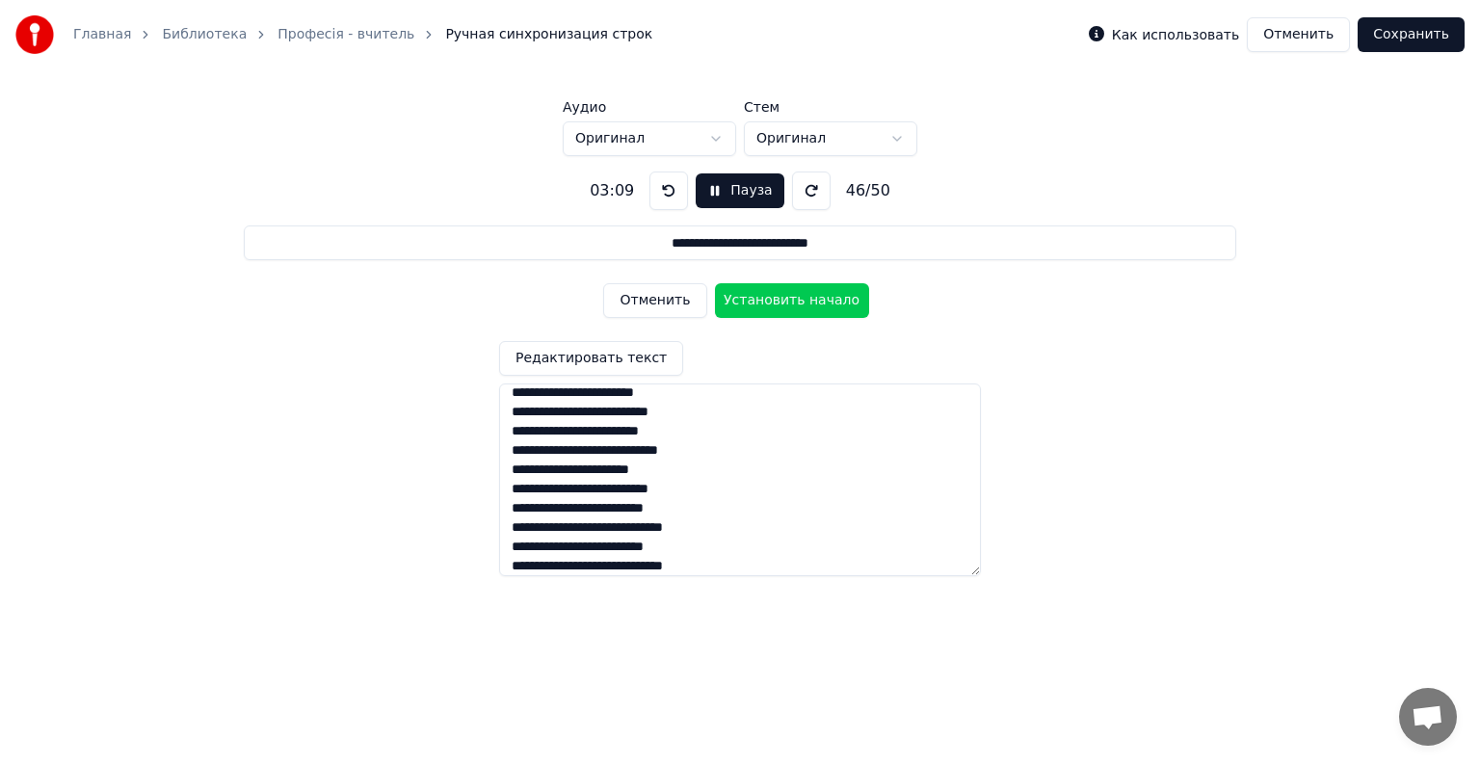
click at [746, 300] on button "Установить начало" at bounding box center [792, 300] width 154 height 35
click at [746, 300] on button "Установить конец" at bounding box center [792, 300] width 154 height 35
click at [746, 300] on button "Установить начало" at bounding box center [792, 300] width 154 height 35
click at [746, 300] on button "Установить конец" at bounding box center [792, 300] width 154 height 35
click at [746, 300] on button "Установить начало" at bounding box center [792, 300] width 154 height 35
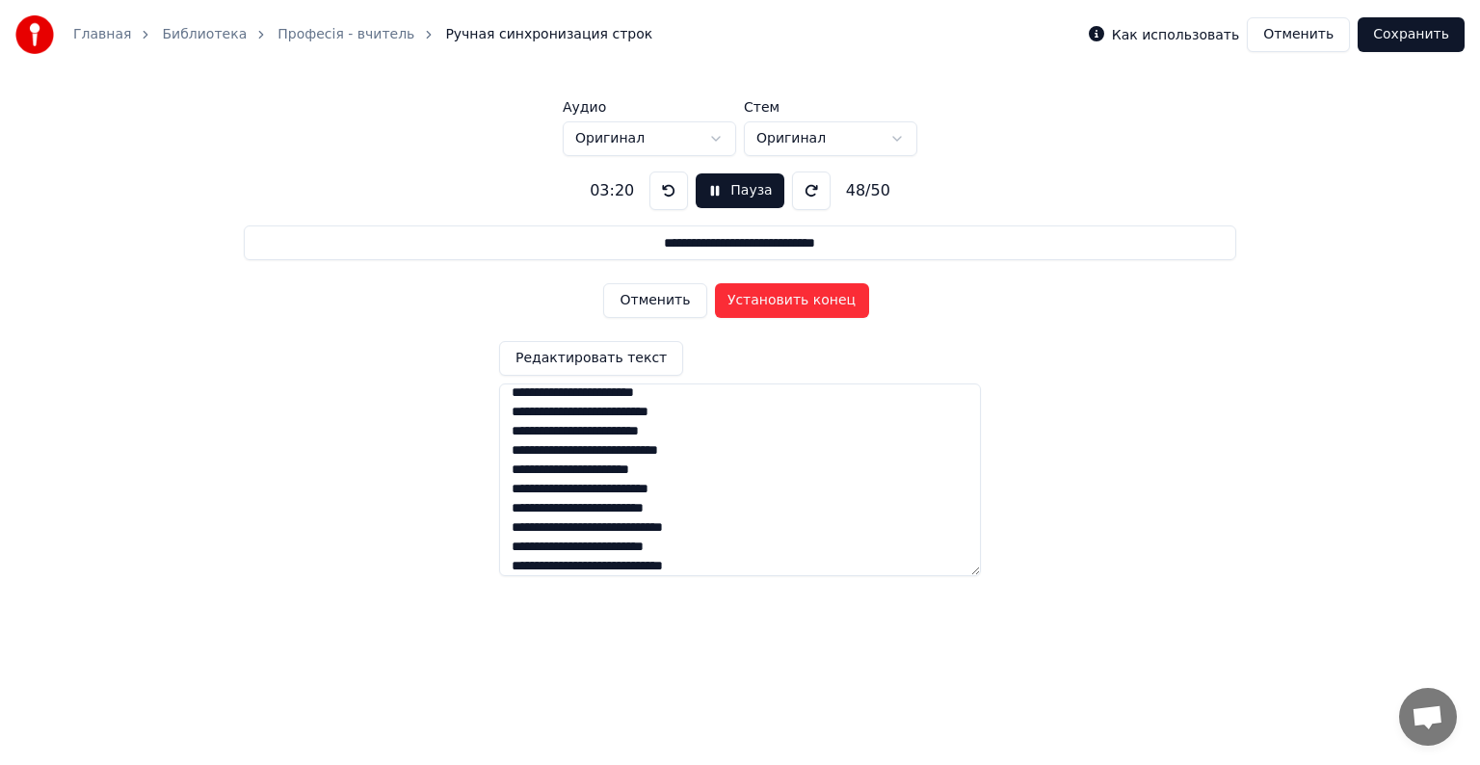
click at [746, 300] on button "Установить конец" at bounding box center [792, 300] width 154 height 35
click at [746, 300] on button "Установить начало" at bounding box center [792, 300] width 154 height 35
click at [746, 300] on button "Установить конец" at bounding box center [792, 300] width 154 height 35
type input "**********"
click at [746, 300] on button "Установить начало" at bounding box center [792, 300] width 154 height 35
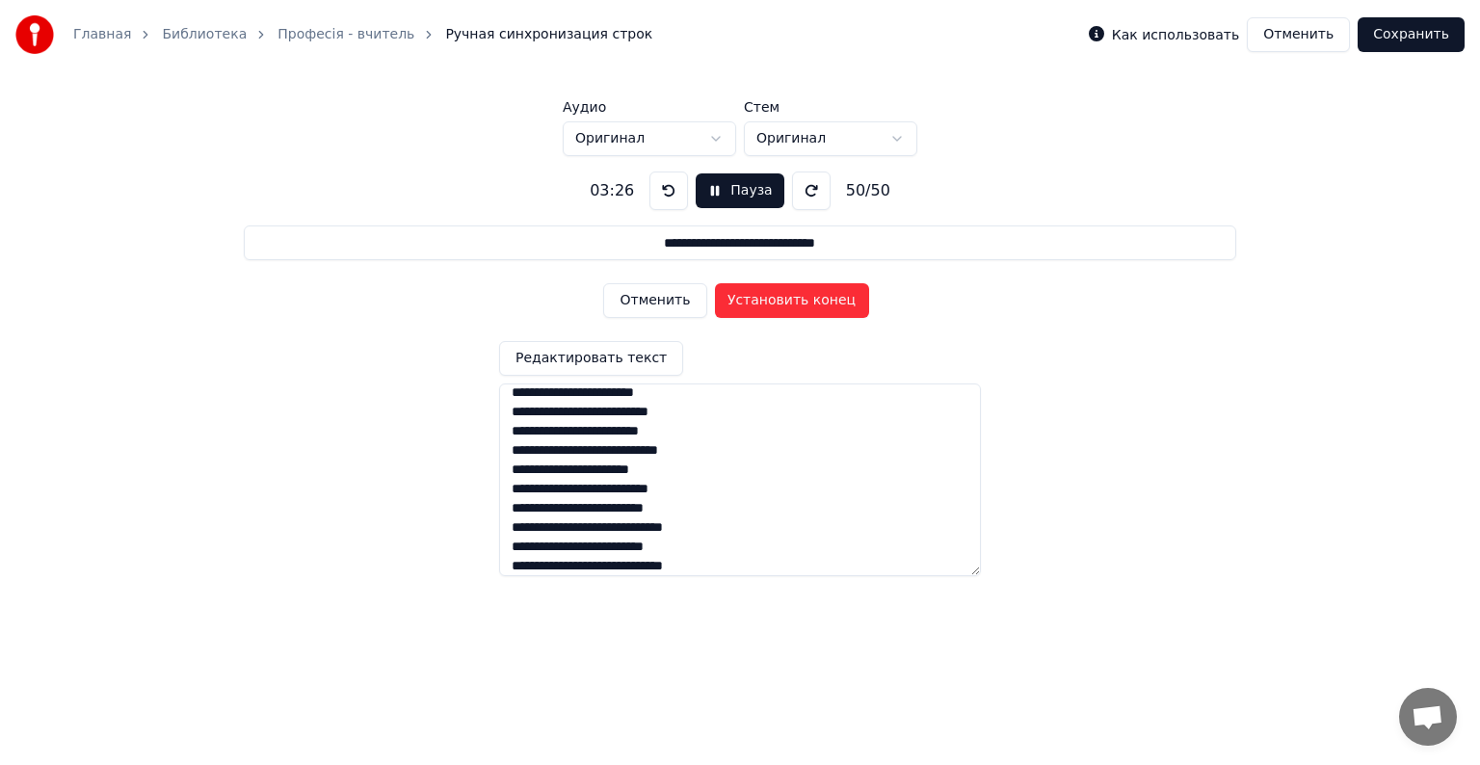
click at [746, 300] on button "Установить конец" at bounding box center [792, 300] width 154 height 35
click at [1412, 42] on button "Сохранить" at bounding box center [1411, 34] width 107 height 35
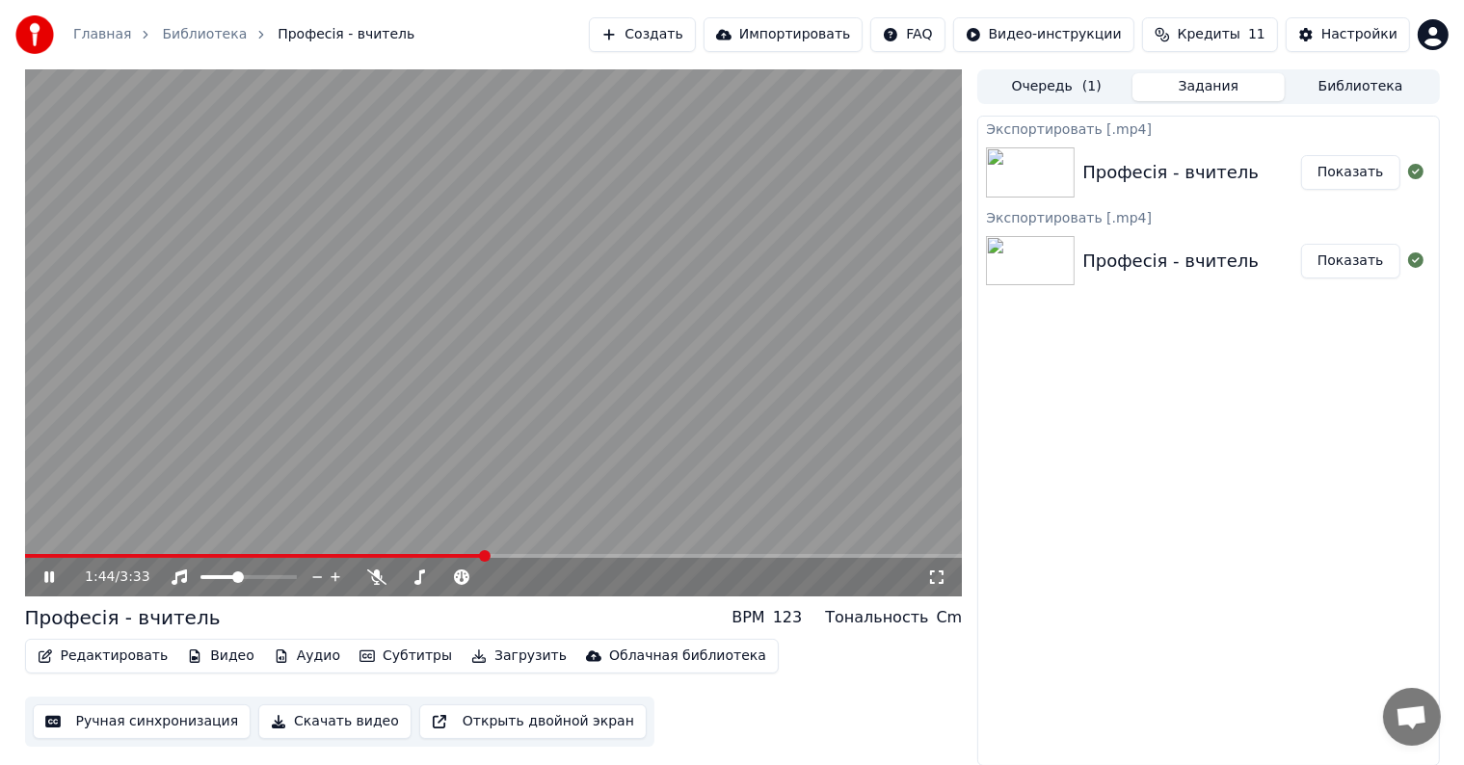
click at [340, 381] on video at bounding box center [494, 332] width 938 height 527
click at [482, 552] on video at bounding box center [494, 332] width 938 height 527
click at [483, 555] on span at bounding box center [254, 556] width 458 height 4
click at [42, 572] on icon at bounding box center [62, 577] width 45 height 15
click at [487, 554] on span at bounding box center [256, 556] width 463 height 4
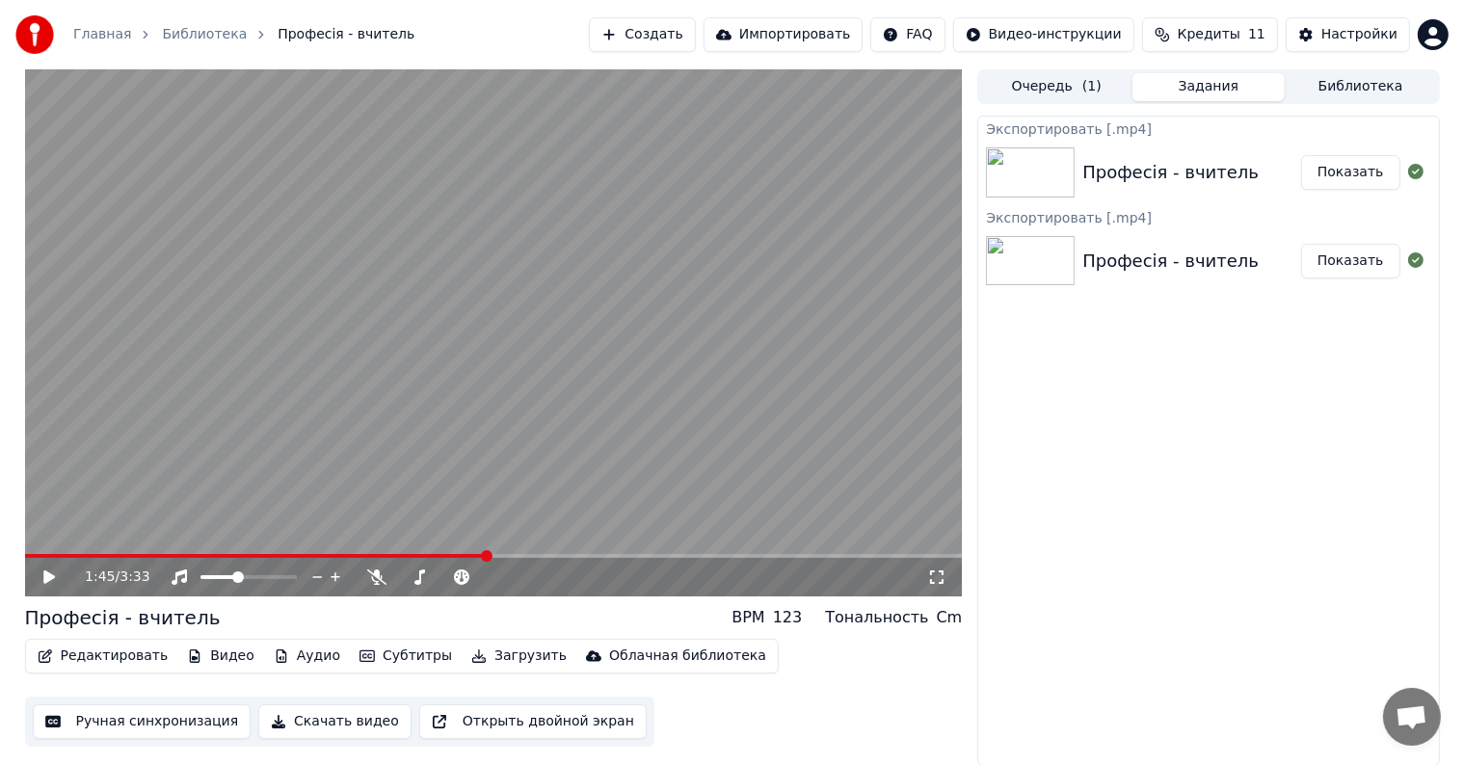
click at [502, 552] on video at bounding box center [494, 332] width 938 height 527
click at [508, 552] on video at bounding box center [494, 332] width 938 height 527
click at [42, 571] on icon at bounding box center [62, 577] width 45 height 15
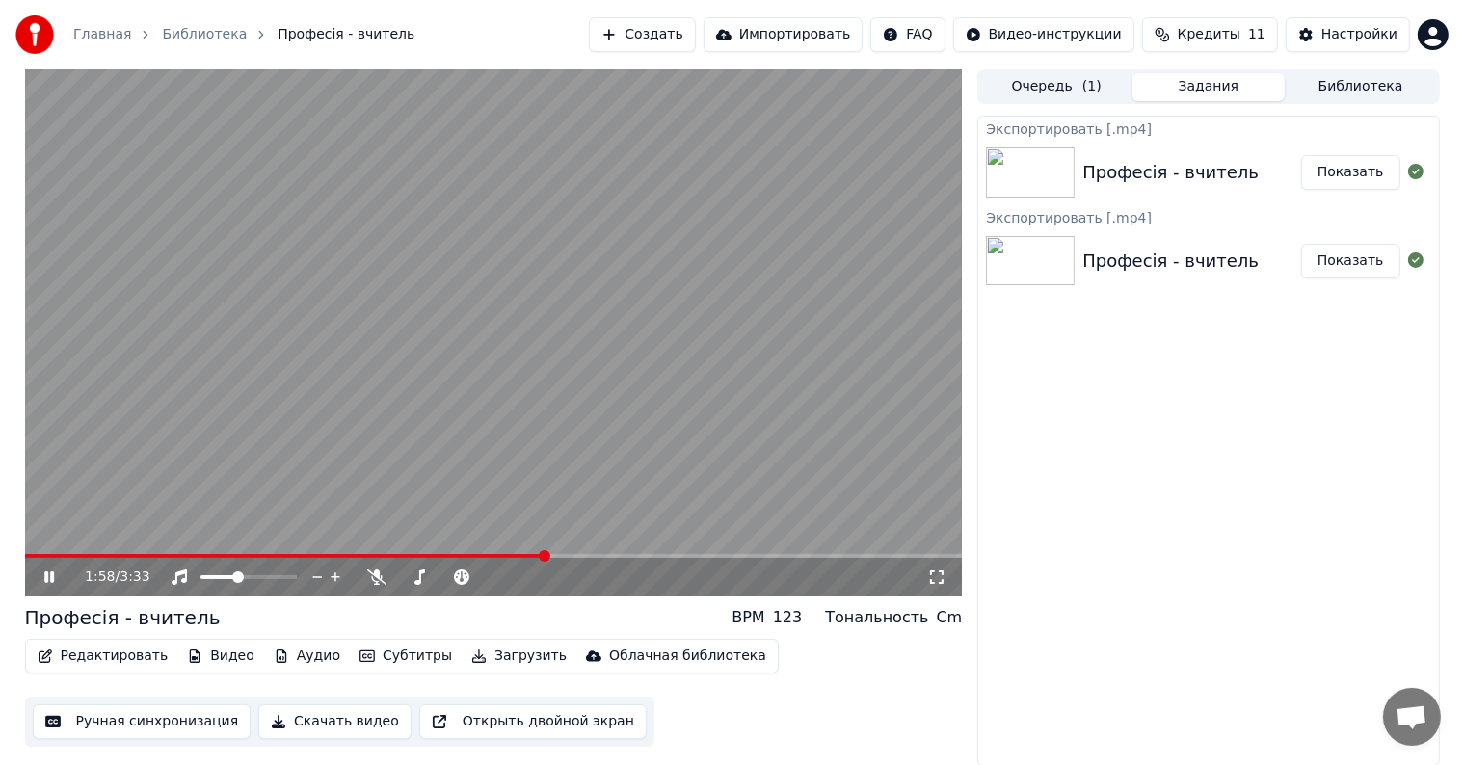
click at [510, 550] on video at bounding box center [494, 332] width 938 height 527
click at [514, 556] on span at bounding box center [269, 556] width 489 height 4
click at [493, 553] on video at bounding box center [494, 332] width 938 height 527
click at [495, 551] on video at bounding box center [494, 332] width 938 height 527
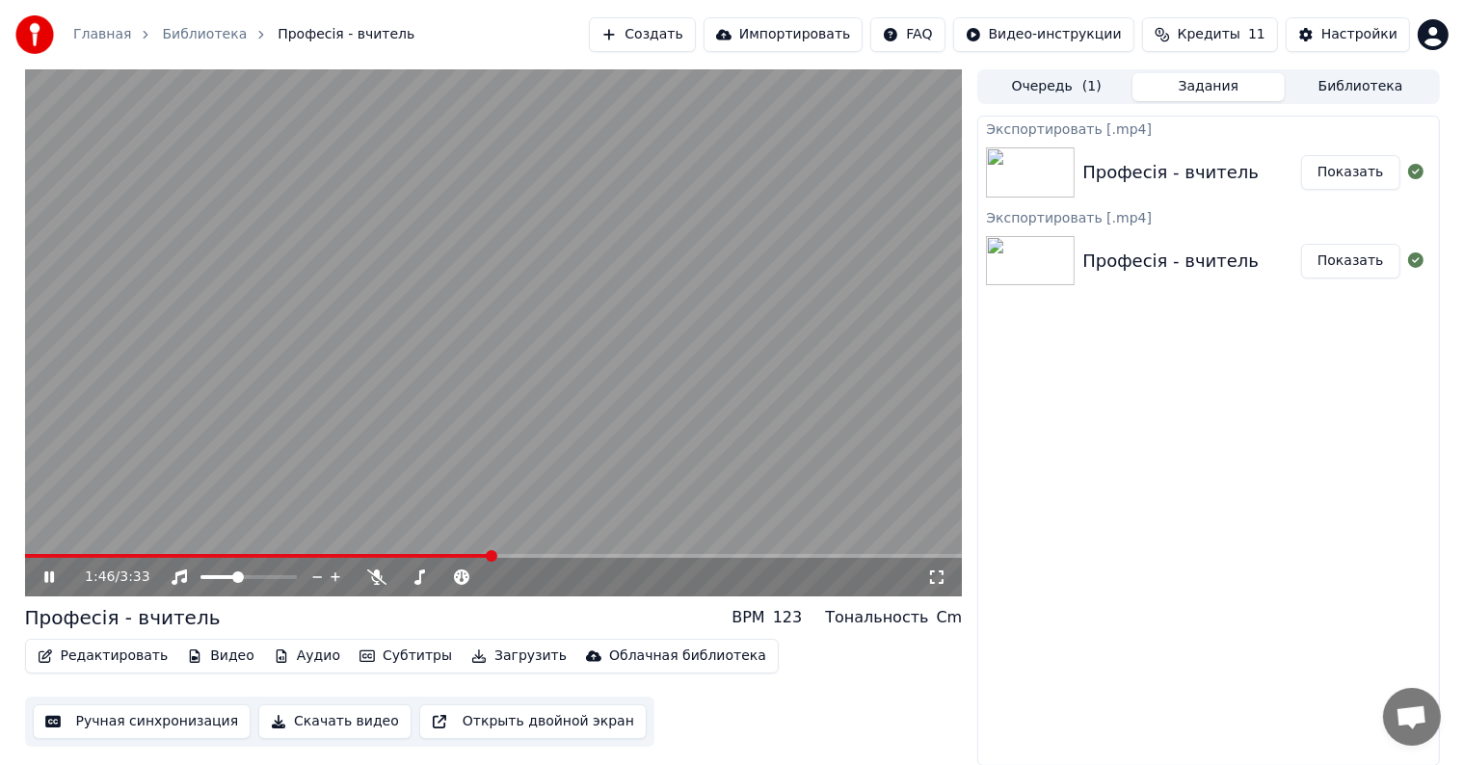
click at [491, 555] on span at bounding box center [258, 556] width 466 height 4
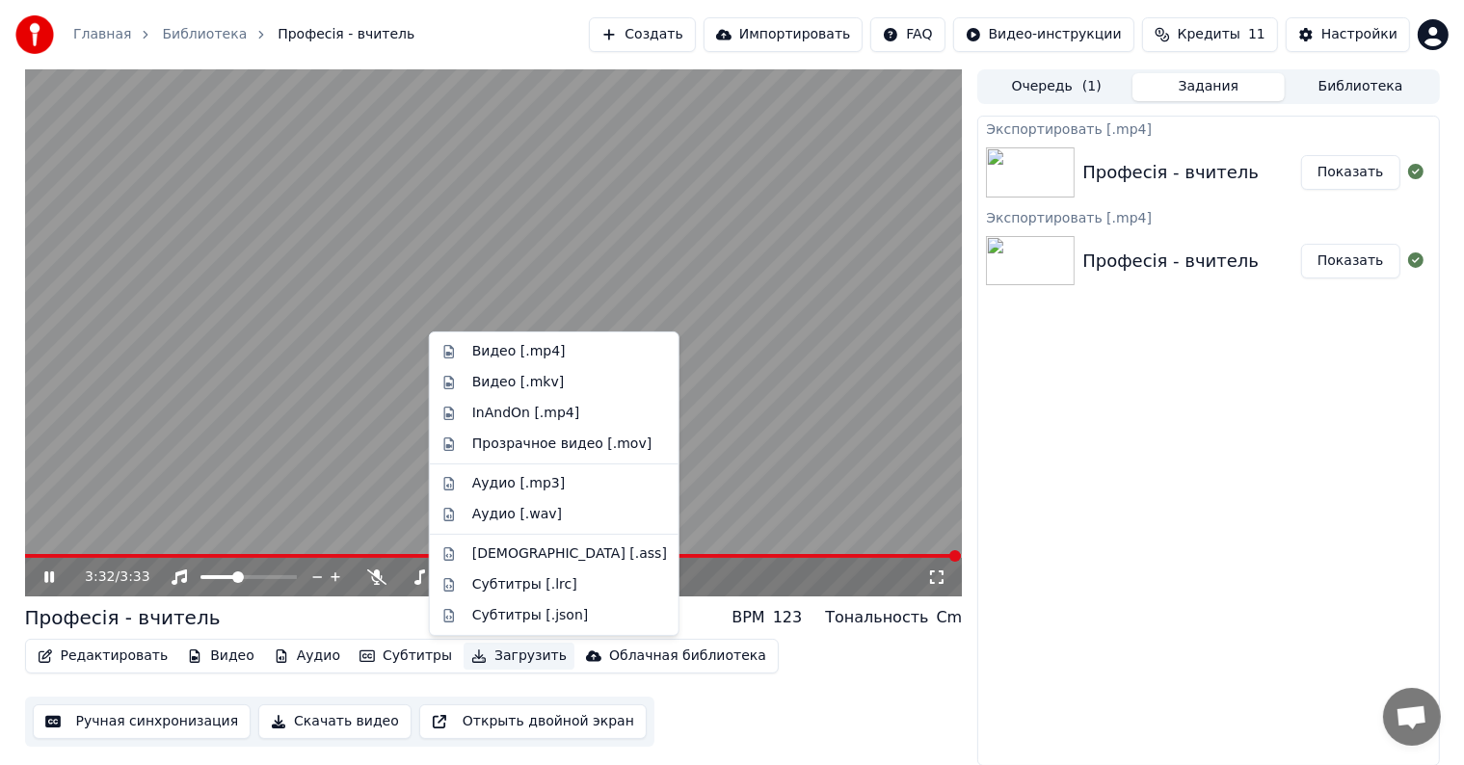
click at [472, 655] on button "Загрузить" at bounding box center [519, 656] width 111 height 27
click at [500, 355] on div "Видео [.mp4]" at bounding box center [518, 351] width 93 height 19
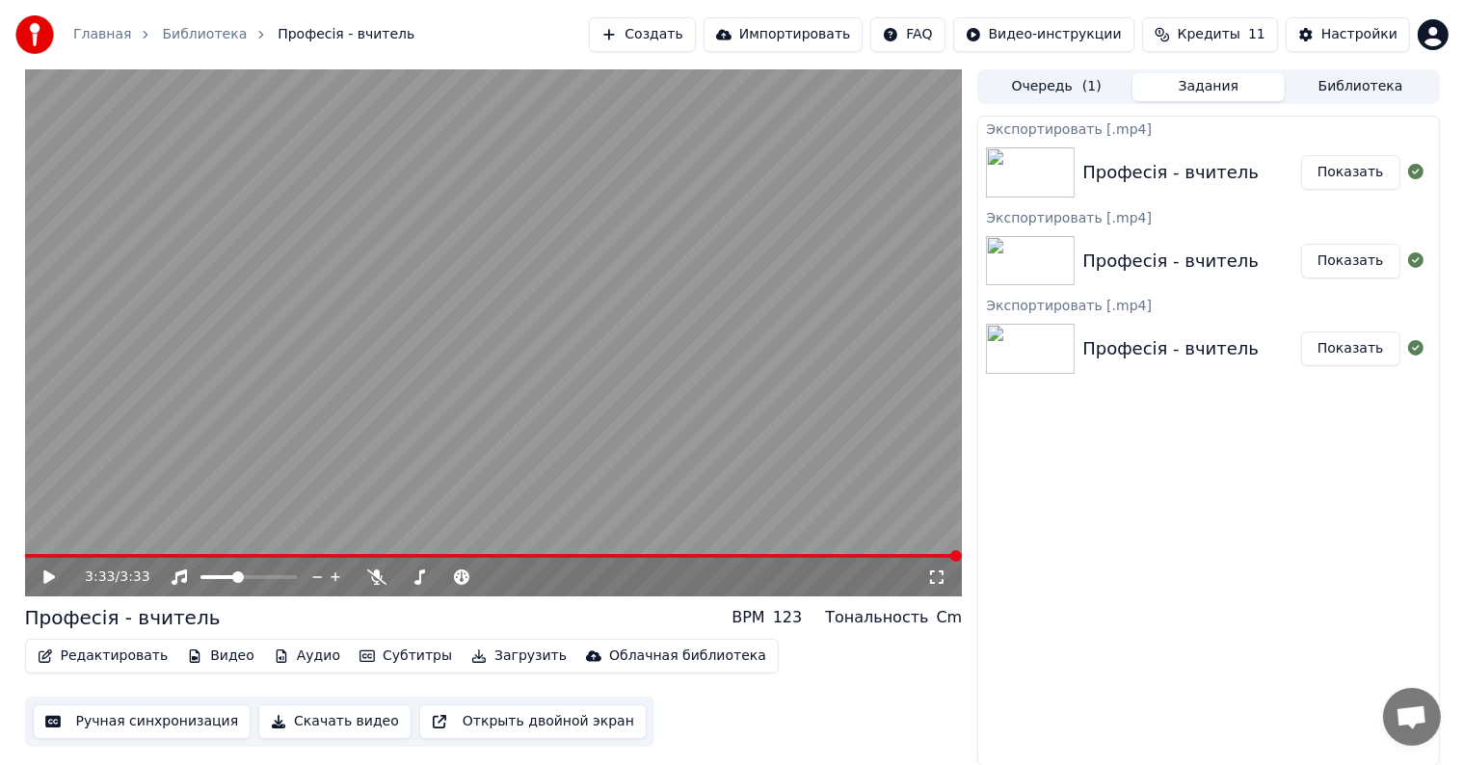
click at [1348, 173] on button "Показать" at bounding box center [1350, 172] width 99 height 35
click at [1261, 559] on div "Экспортировать [.mp4] Професія - вчитель Показать Экспортировать [.mp4] Професі…" at bounding box center [1208, 441] width 462 height 651
